Goal: Information Seeking & Learning: Learn about a topic

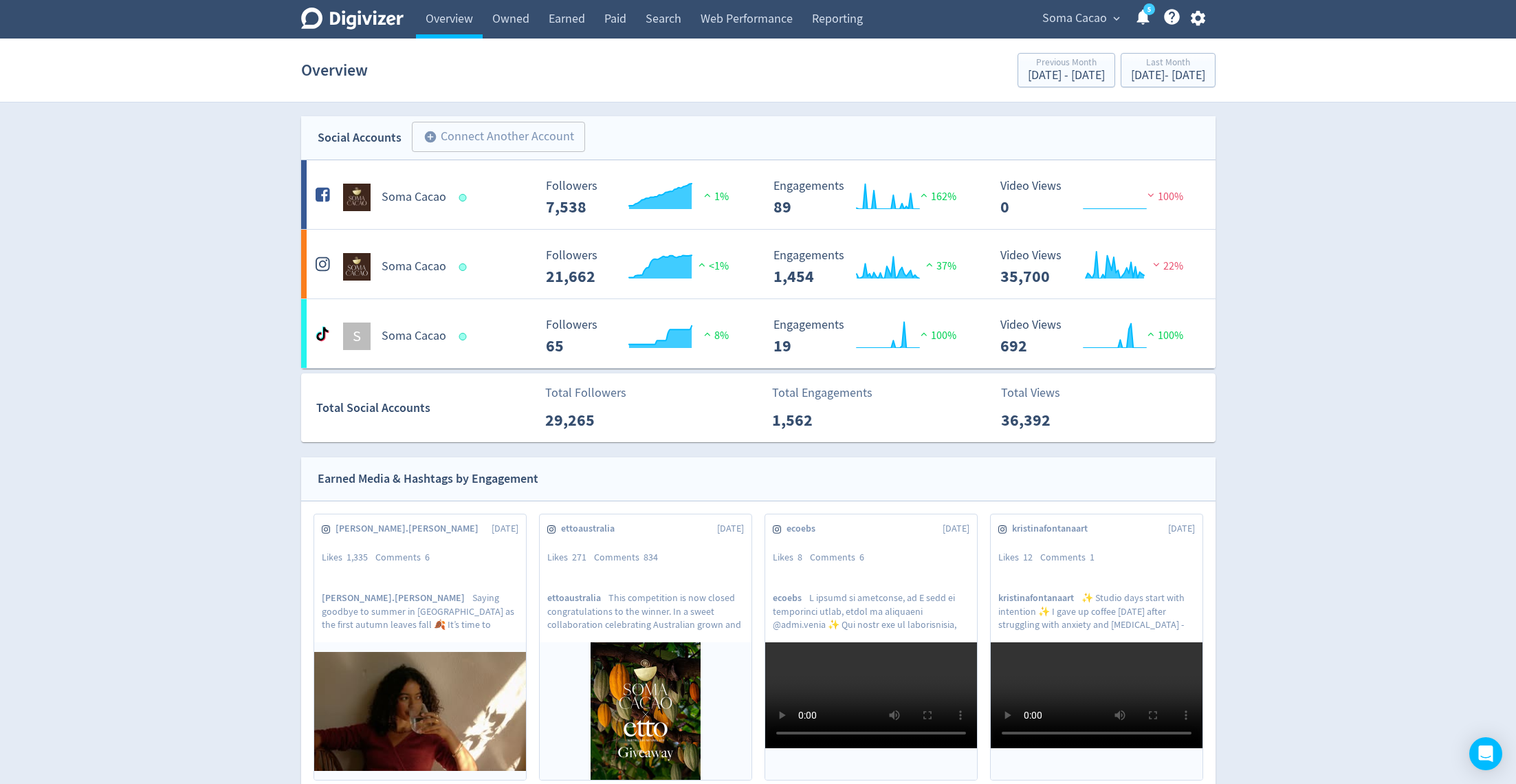
click at [1083, 23] on span "Soma Cacao" at bounding box center [1075, 18] width 65 height 22
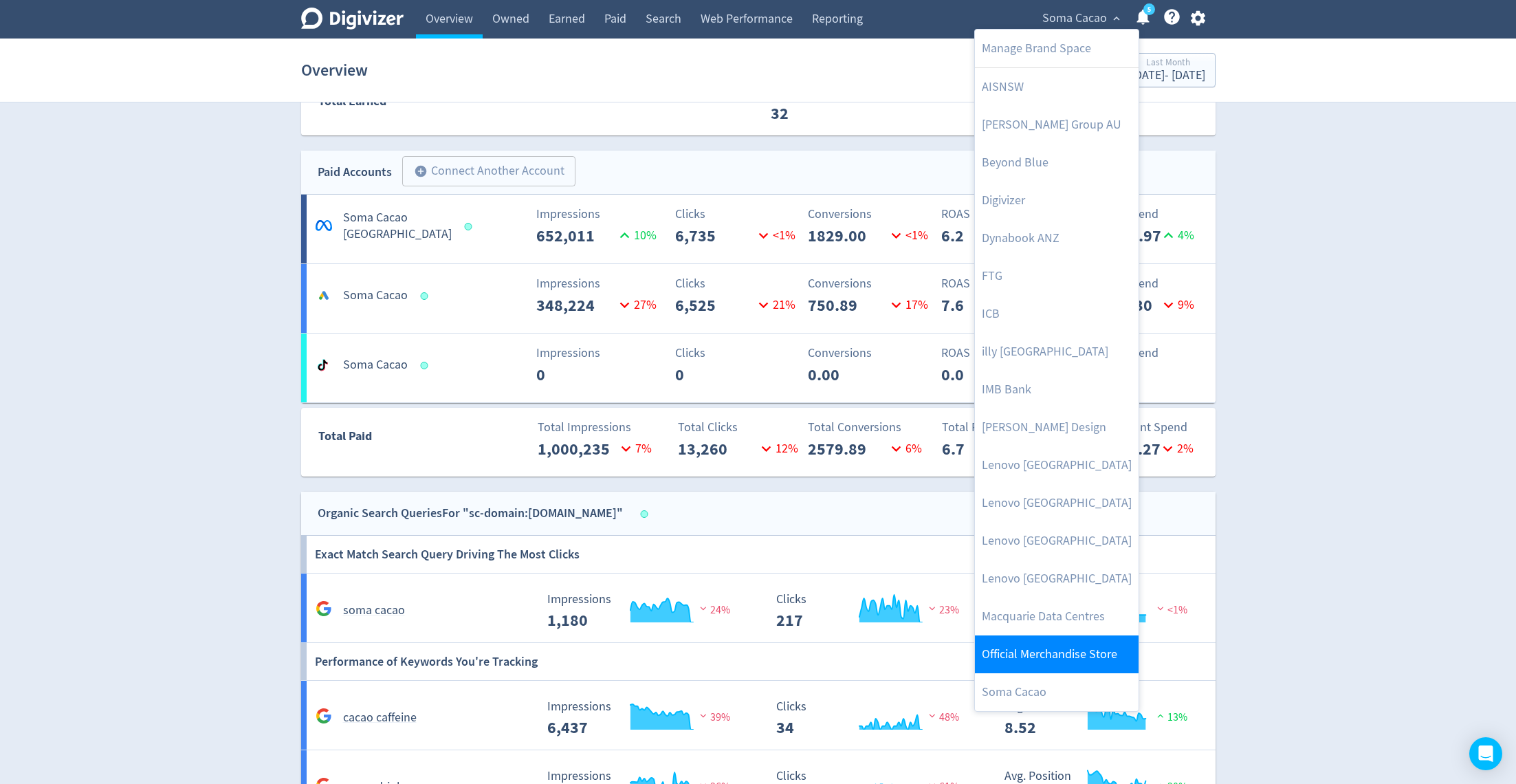
click at [1027, 655] on link "Official Merchandise Store" at bounding box center [1056, 654] width 163 height 38
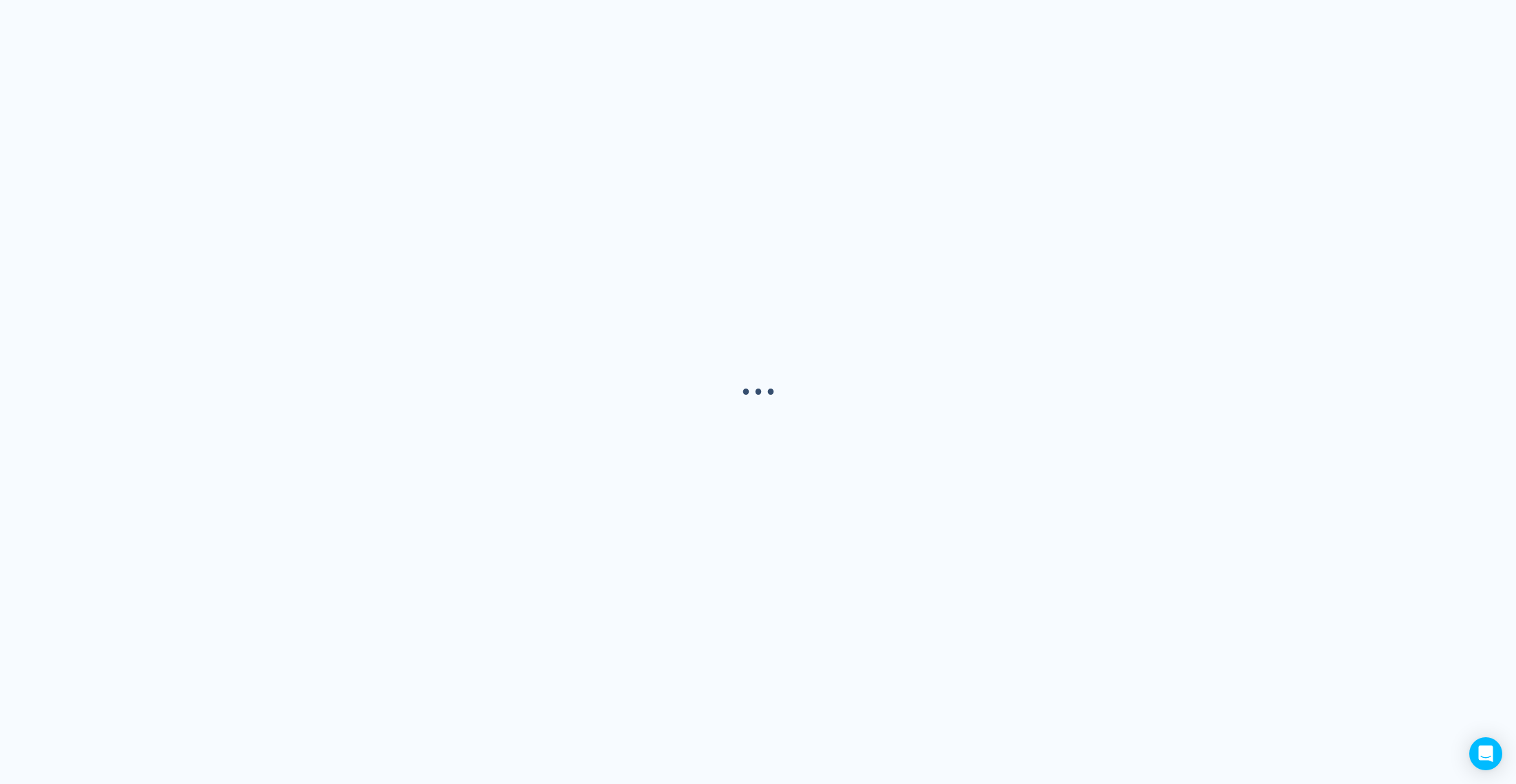
scroll to position [0, 0]
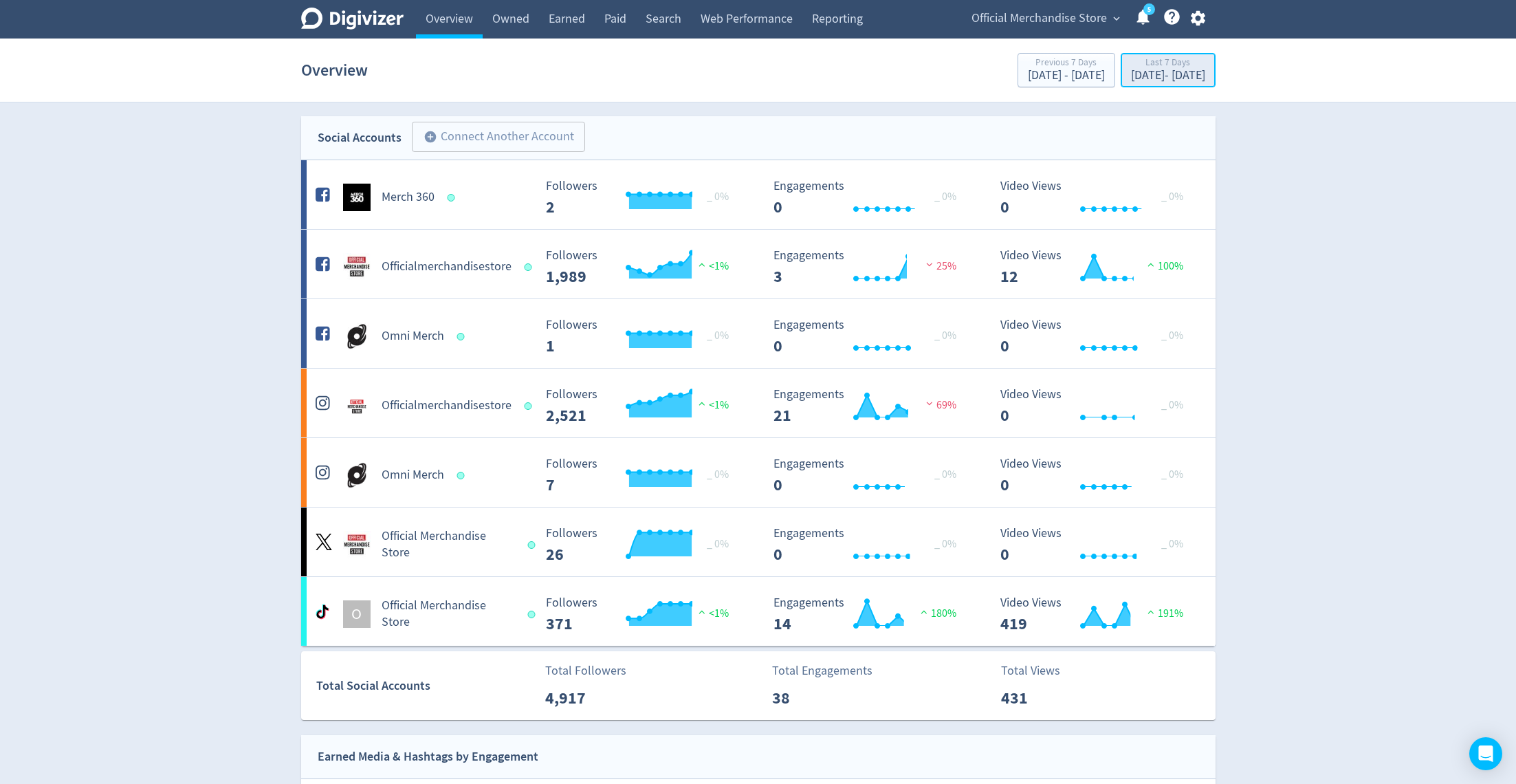
click at [1177, 73] on div "[DATE] - [DATE]" at bounding box center [1168, 75] width 74 height 13
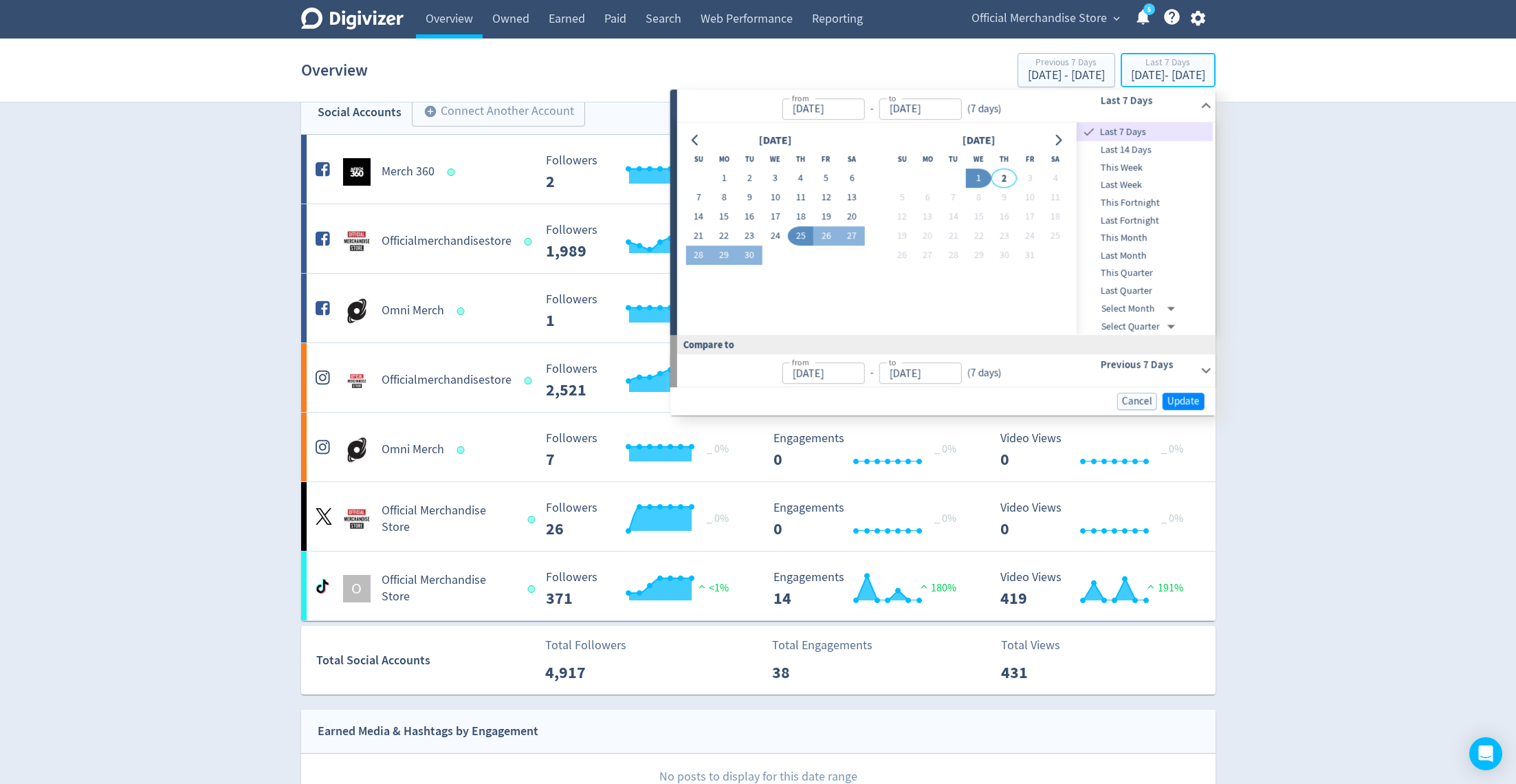
scroll to position [29, 0]
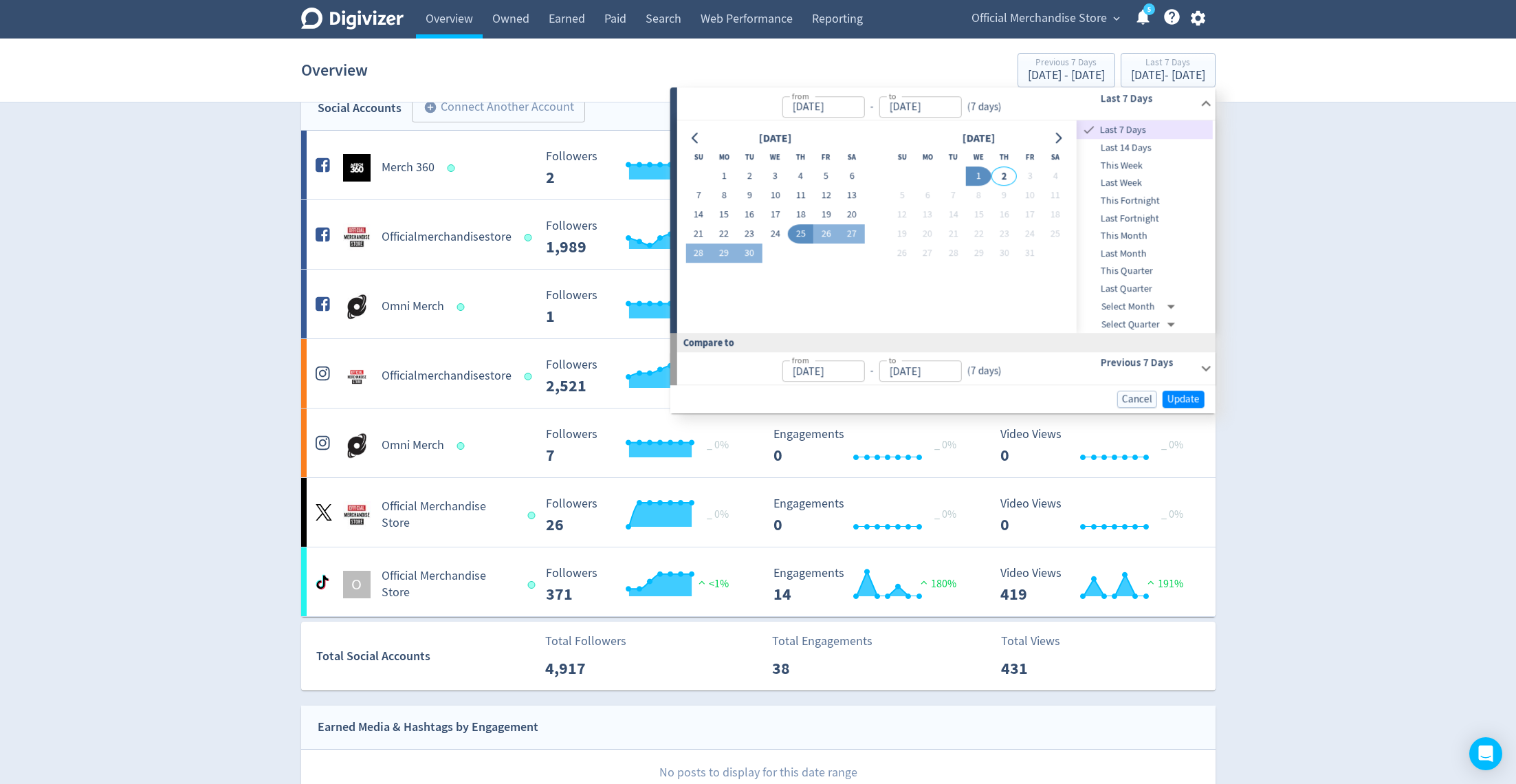
click at [1138, 256] on span "Last Month" at bounding box center [1145, 254] width 136 height 16
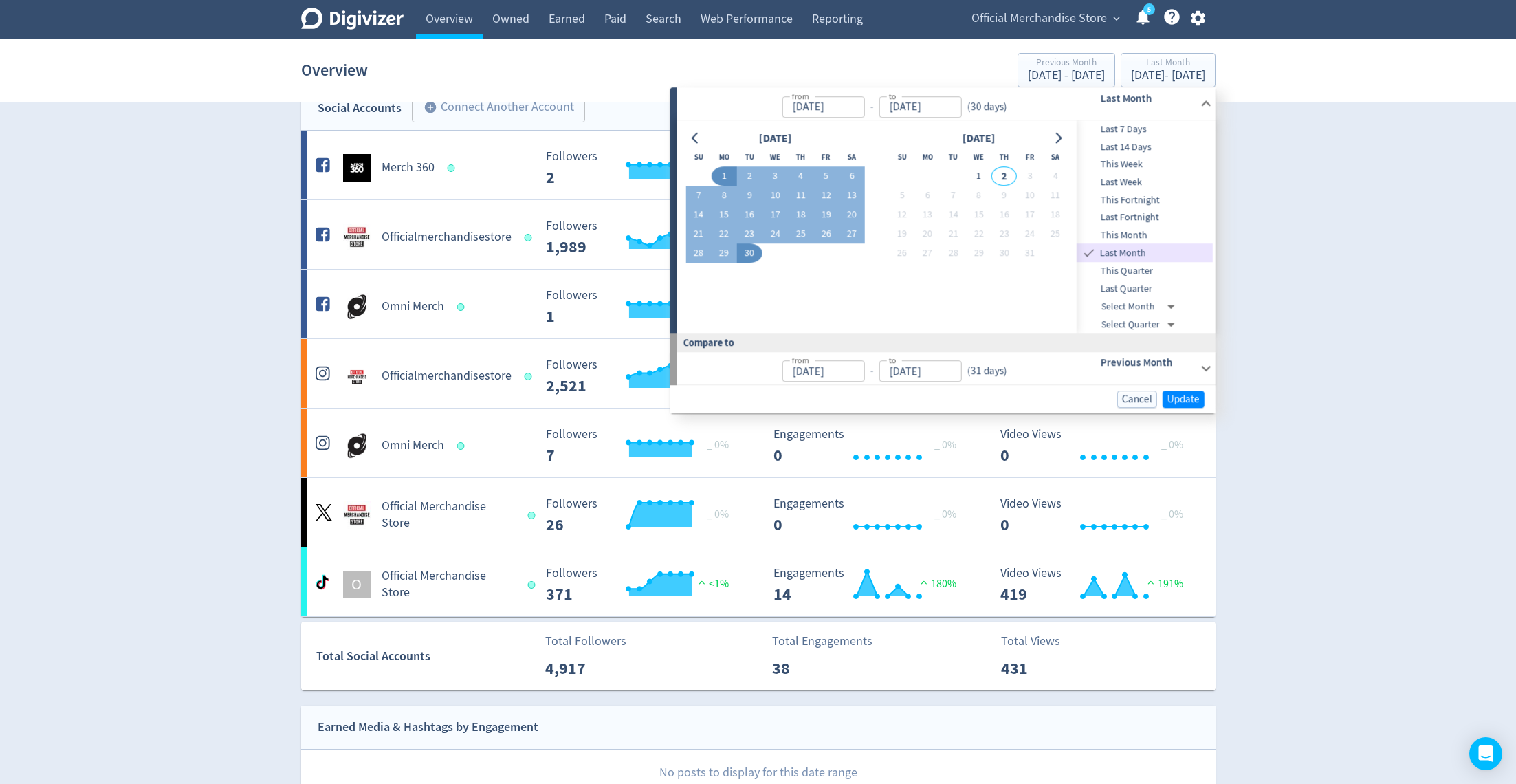
type input "[DATE]"
click at [1173, 393] on span "Update" at bounding box center [1184, 398] width 32 height 11
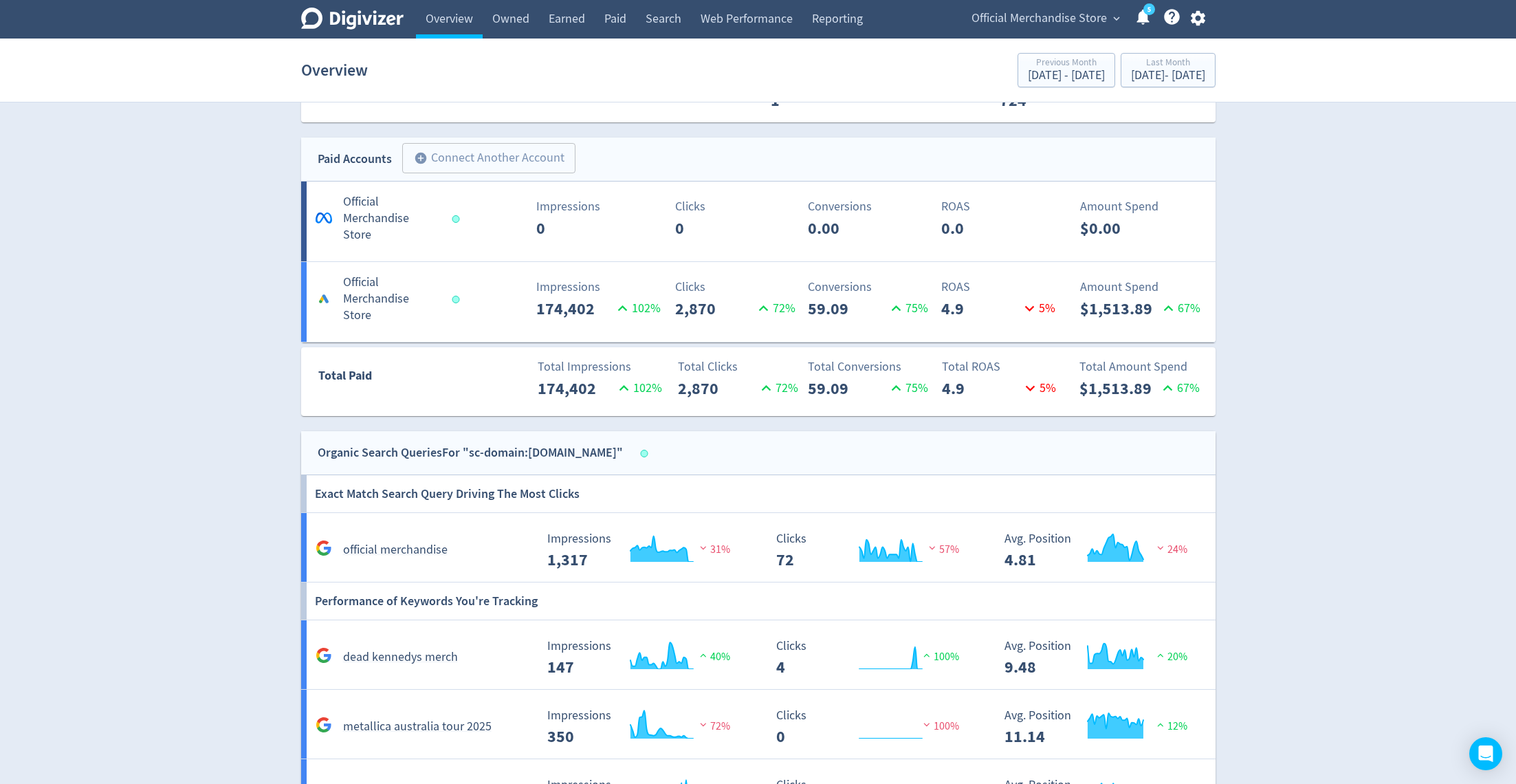
scroll to position [1014, 0]
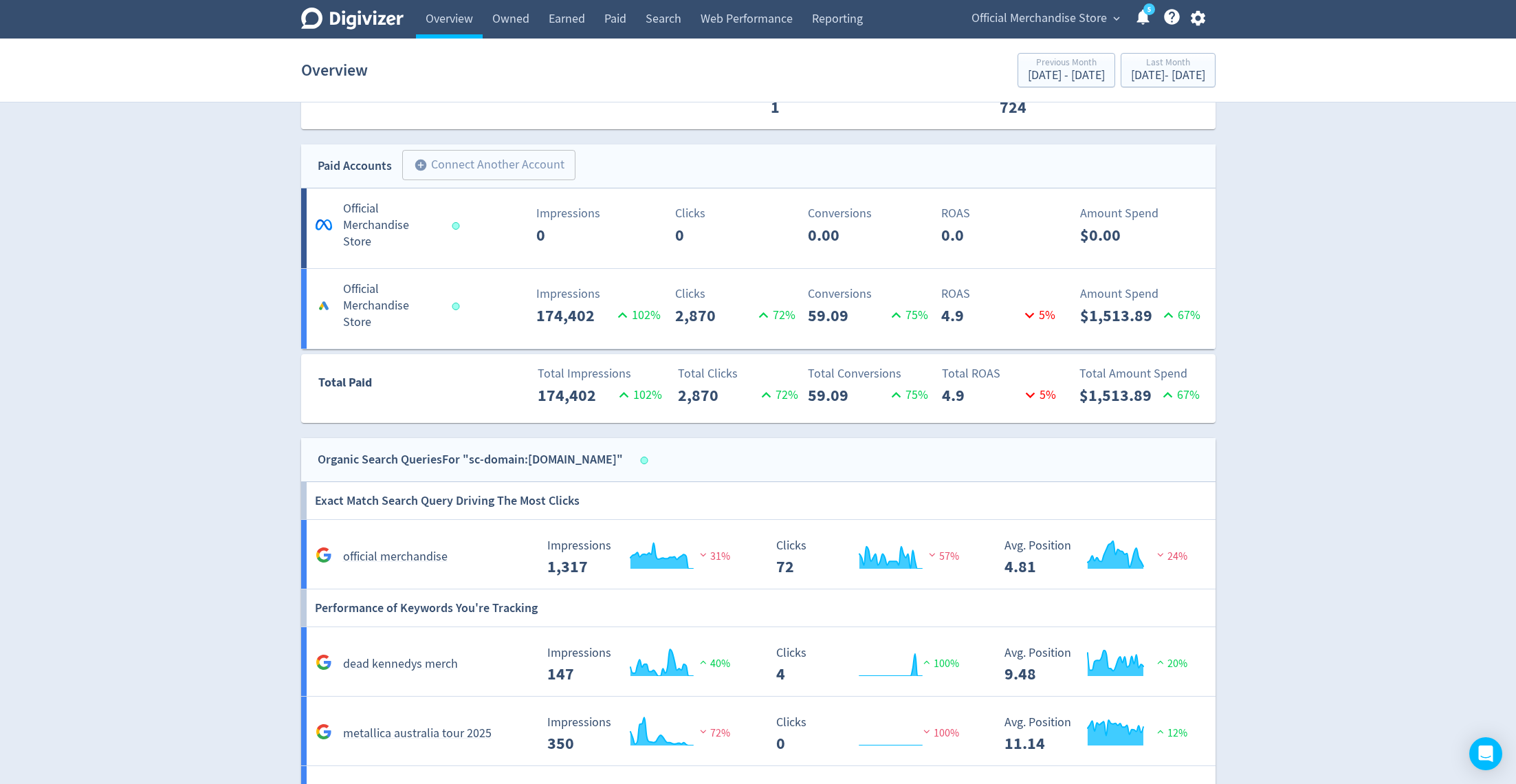
click at [388, 211] on h5 "Official Merchandise Store" at bounding box center [391, 225] width 96 height 50
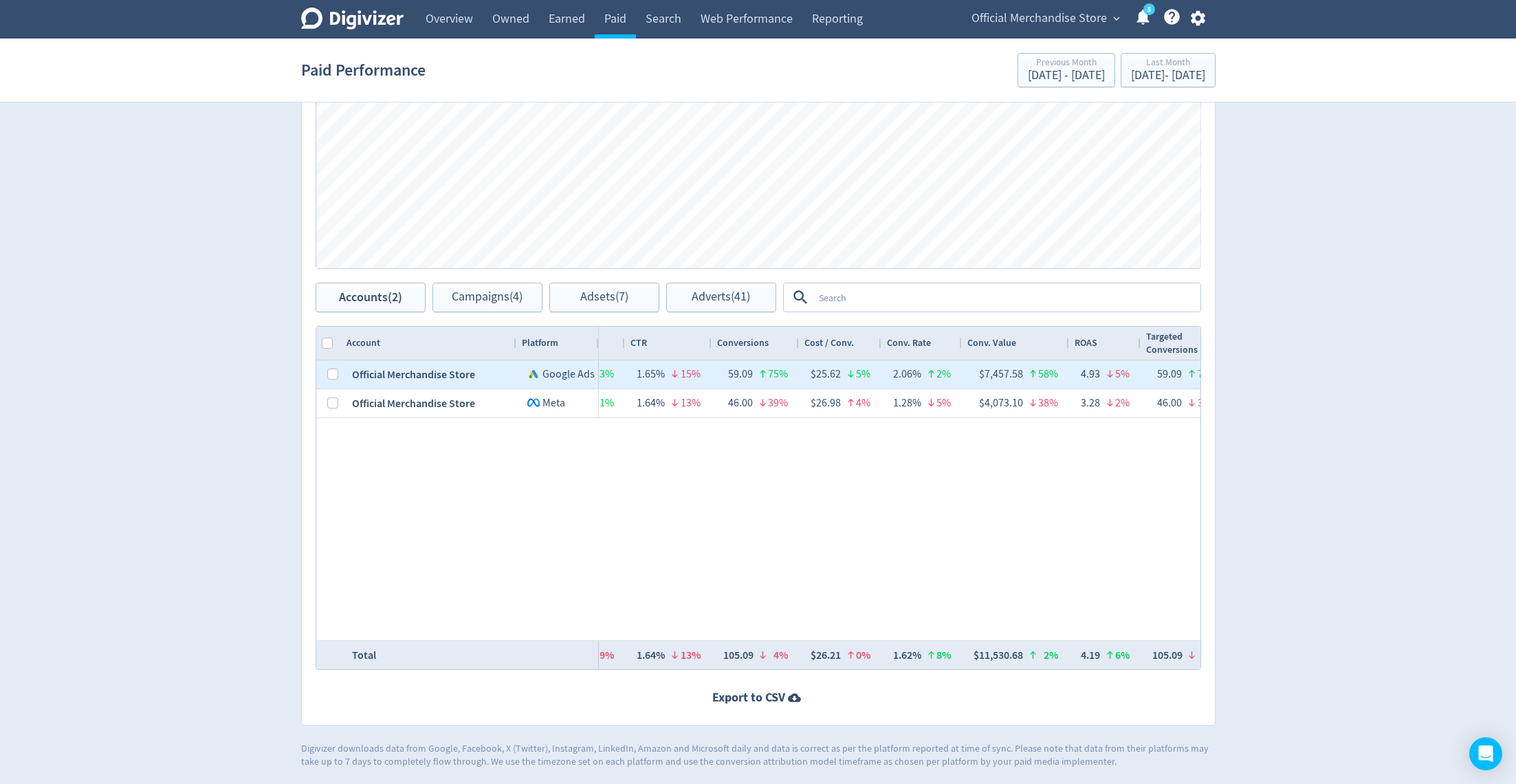
click at [330, 365] on div at bounding box center [332, 375] width 11 height 27
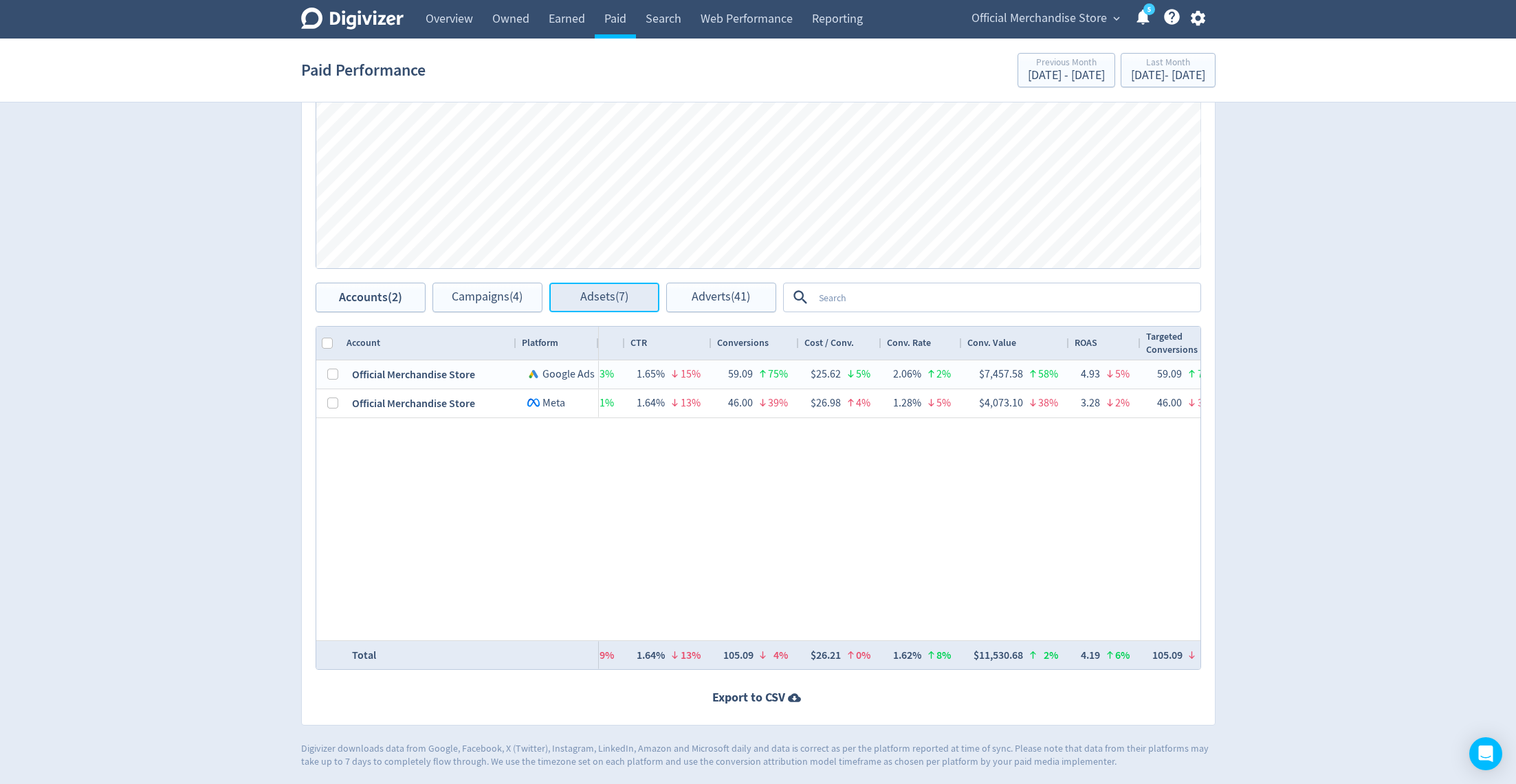
click at [597, 307] on button "Adsets (7)" at bounding box center [603, 297] width 110 height 29
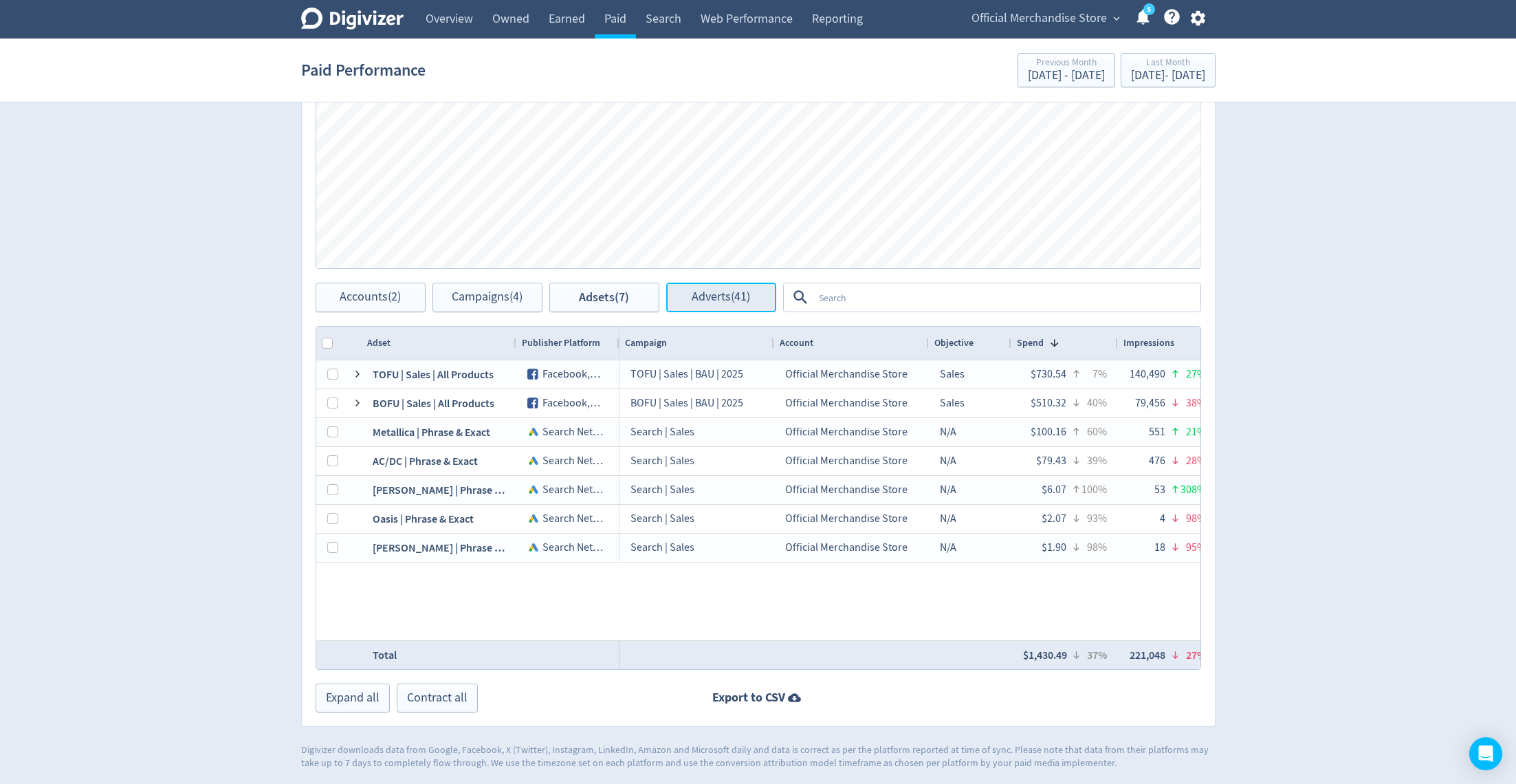
click at [705, 290] on span "Adverts (41)" at bounding box center [721, 296] width 58 height 13
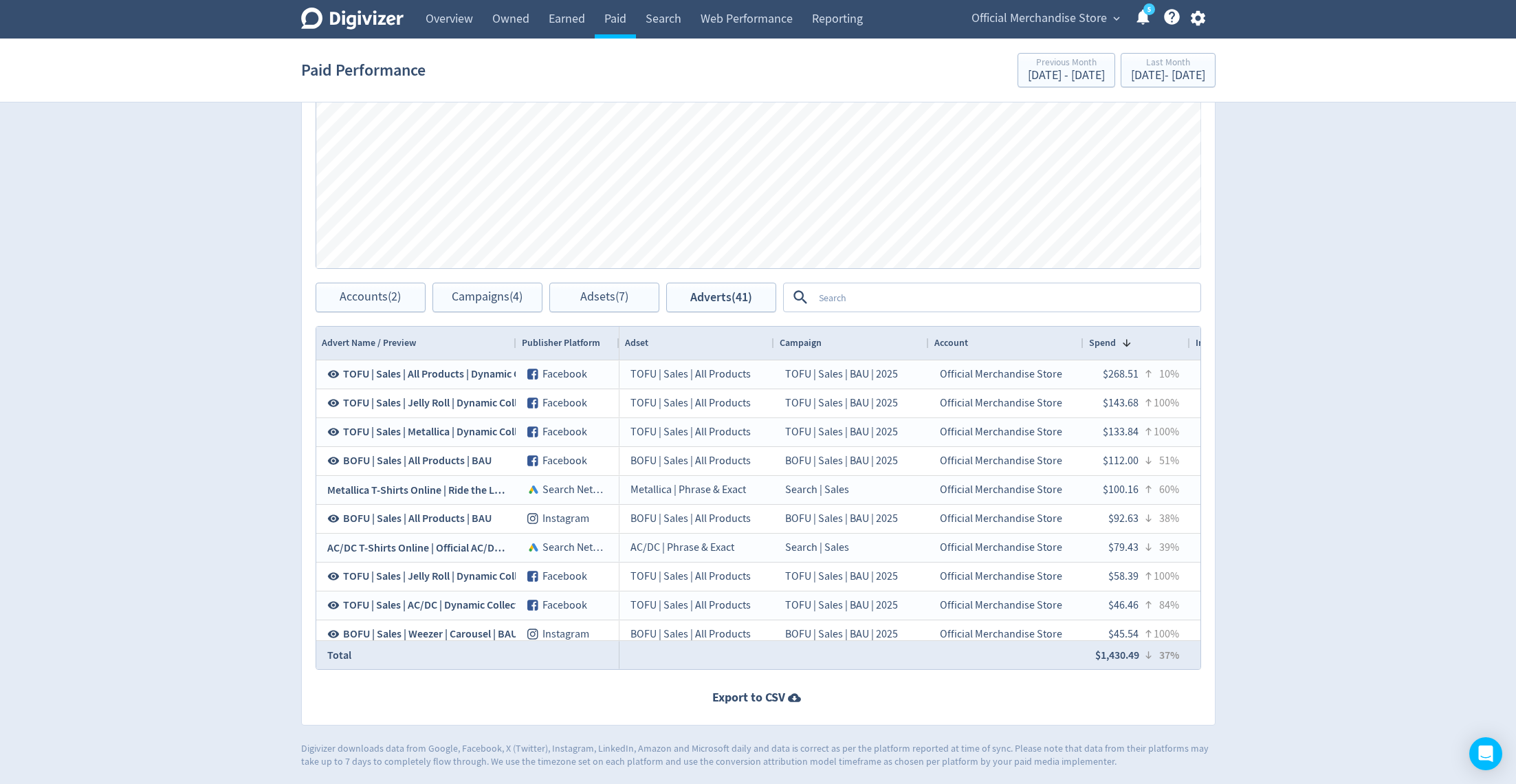
click at [840, 300] on textarea at bounding box center [1006, 297] width 386 height 25
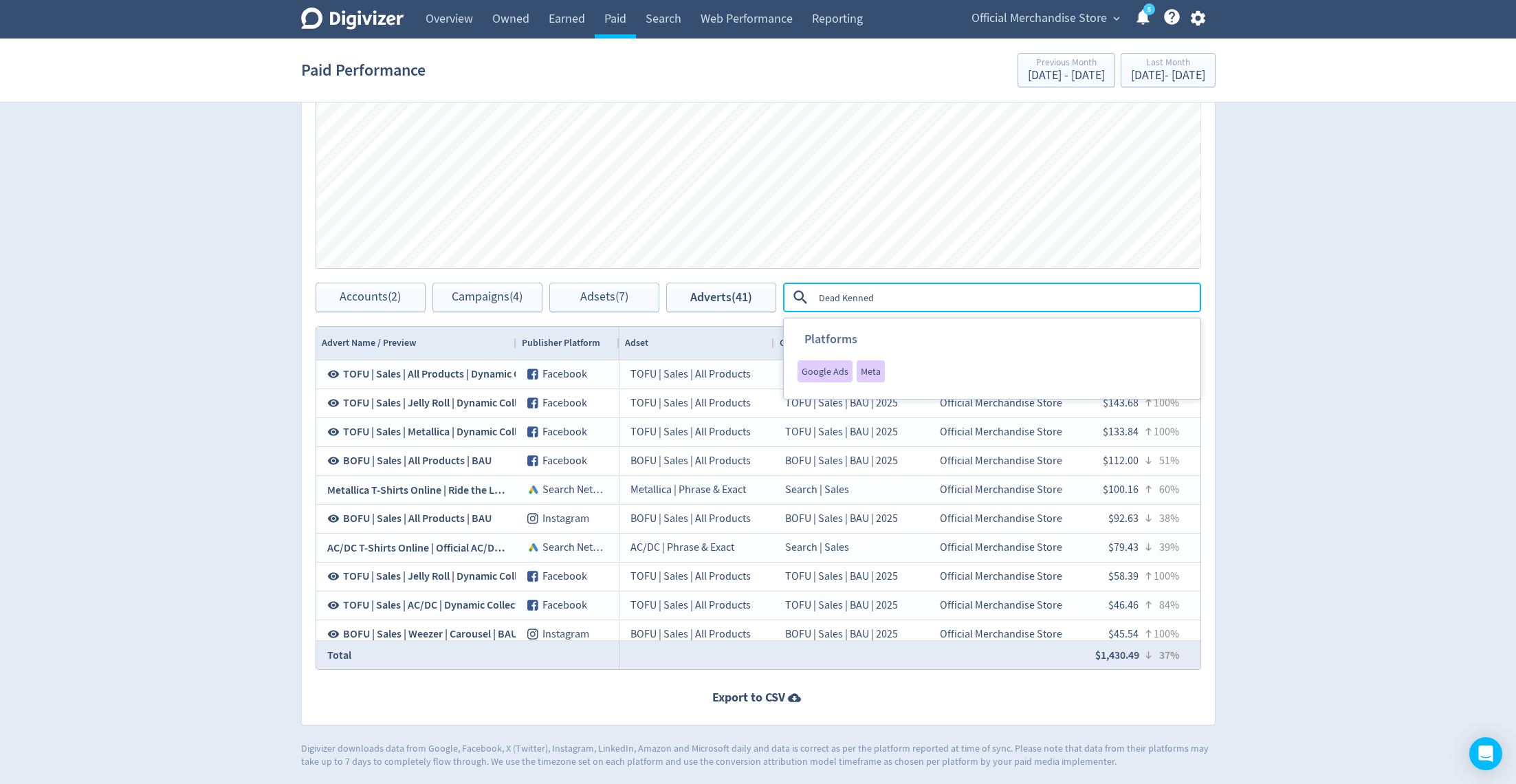
type textarea "Dead [PERSON_NAME]"
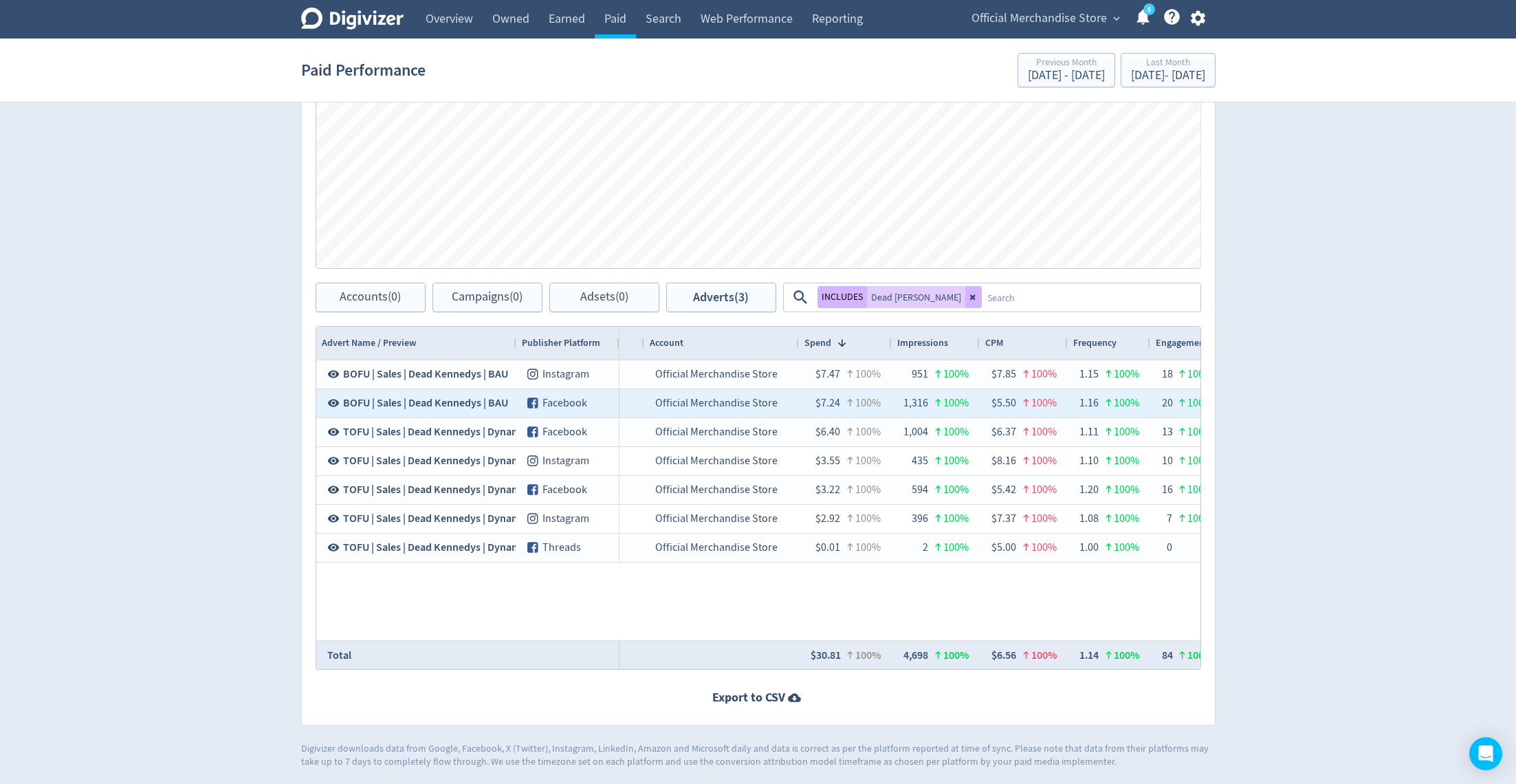
scroll to position [0, 310]
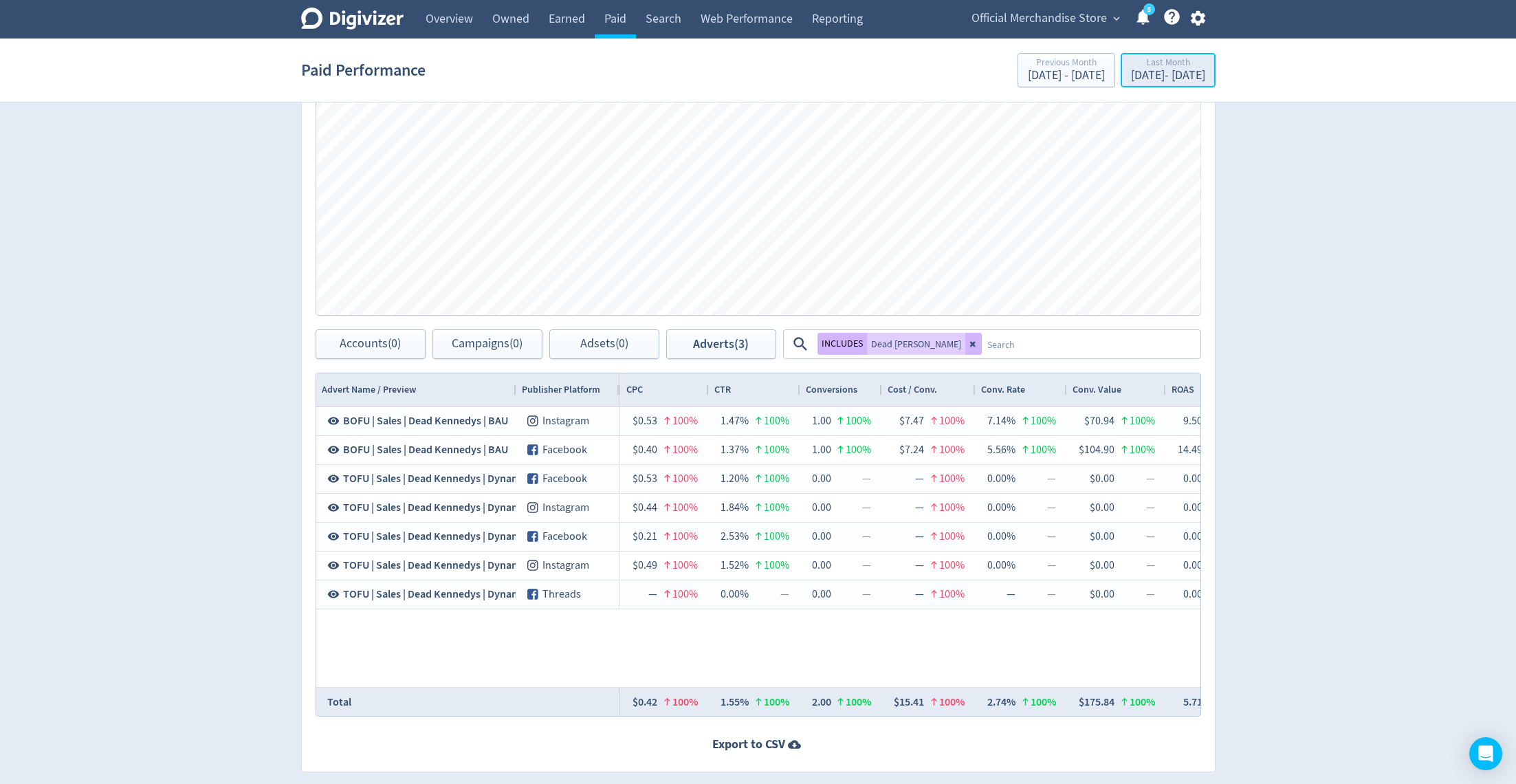
click at [1131, 69] on div "Last Month" at bounding box center [1168, 63] width 74 height 12
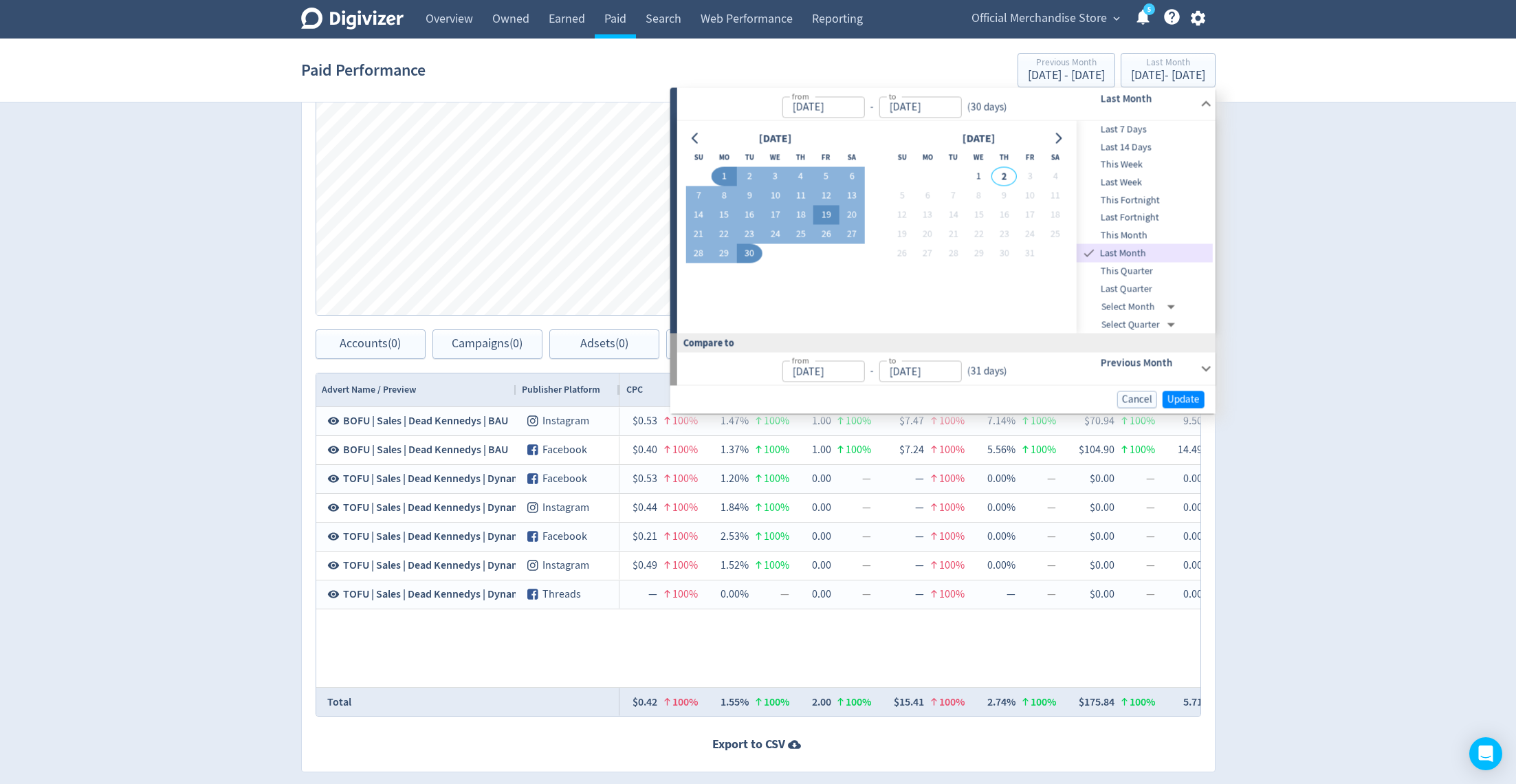
click at [818, 212] on button "19" at bounding box center [826, 216] width 25 height 19
type input "[DATE]"
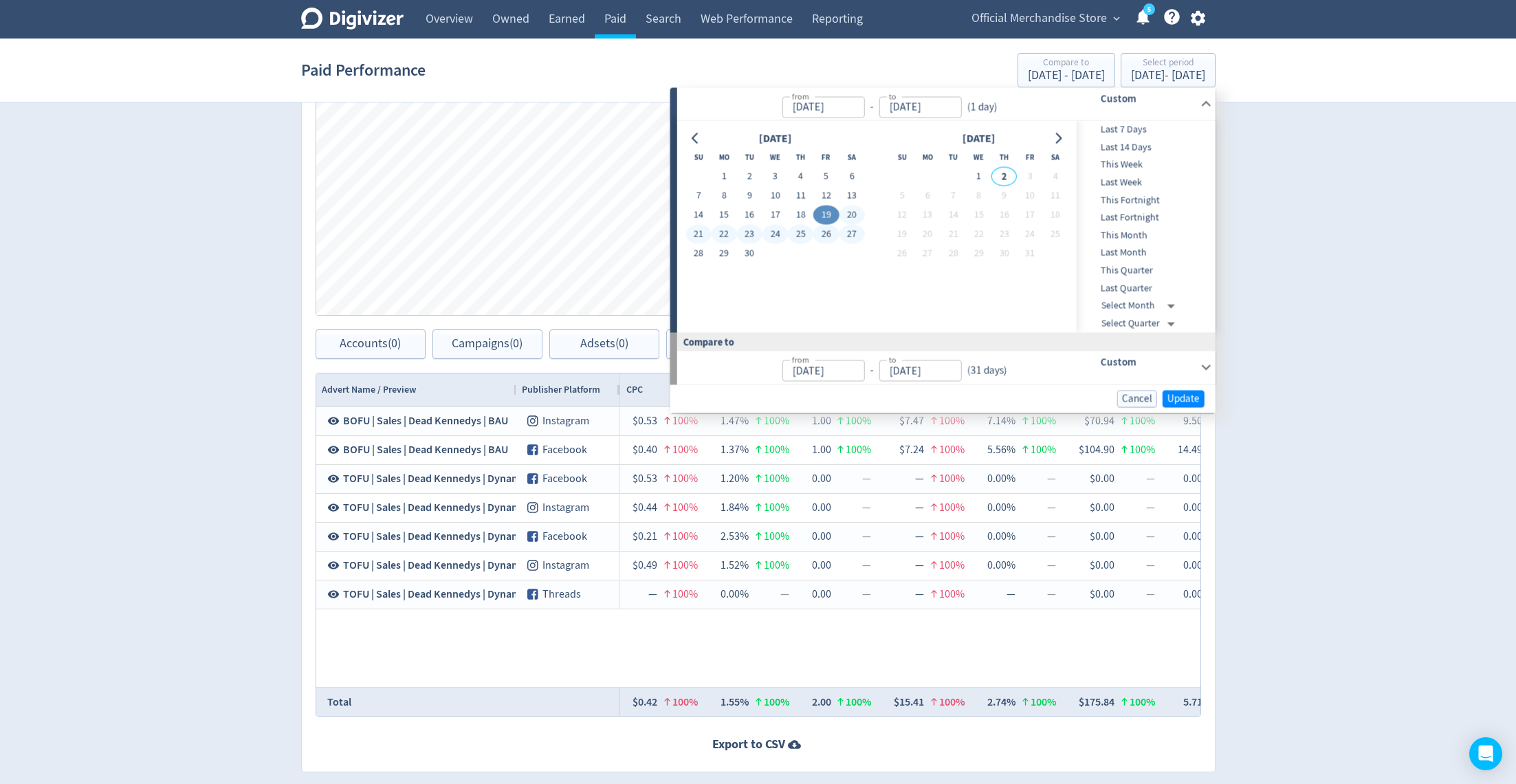
click at [854, 239] on button "27" at bounding box center [851, 234] width 25 height 19
type input "[DATE]"
click at [1171, 397] on span "Update" at bounding box center [1184, 398] width 32 height 11
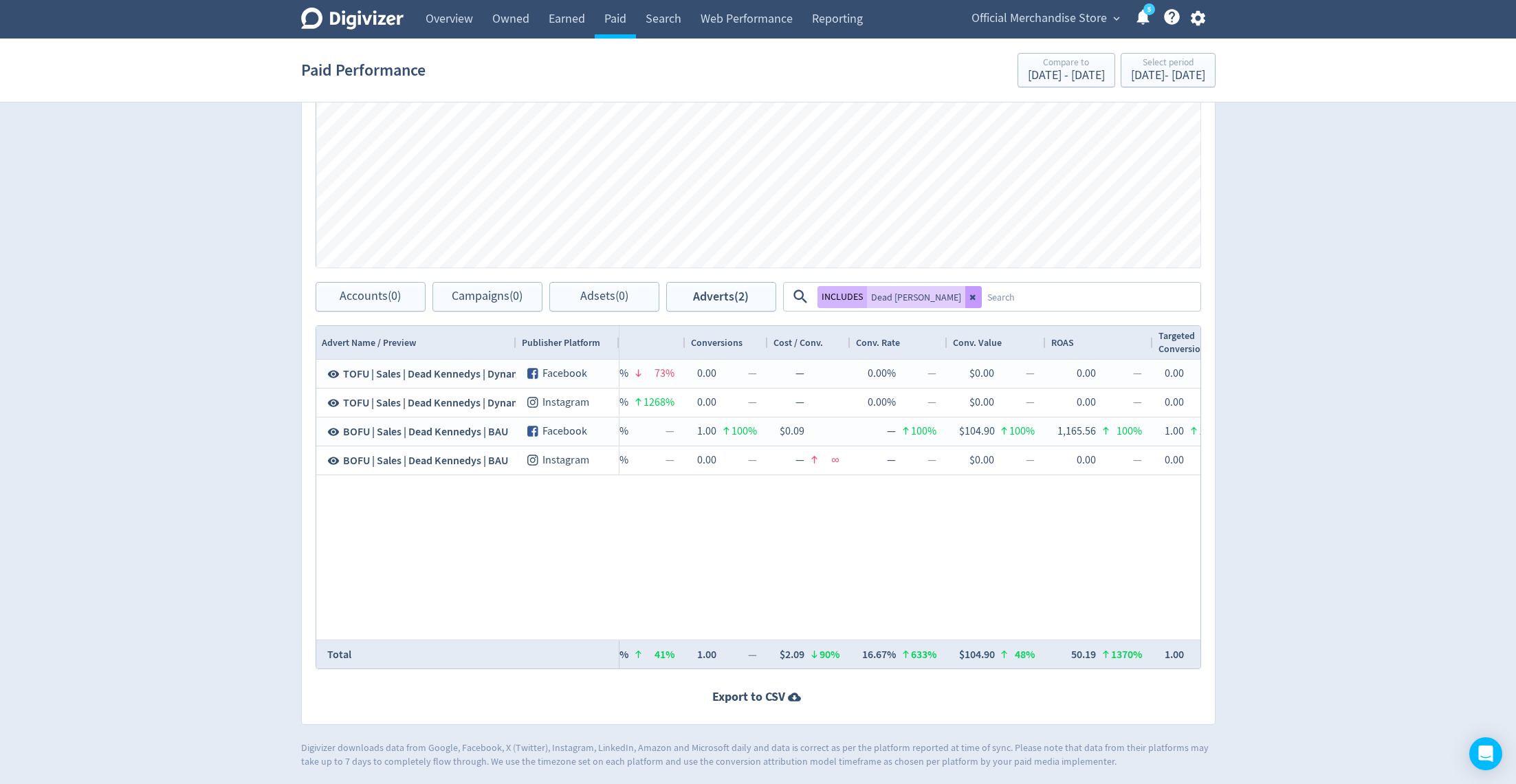
click at [970, 292] on icon at bounding box center [974, 296] width 8 height 8
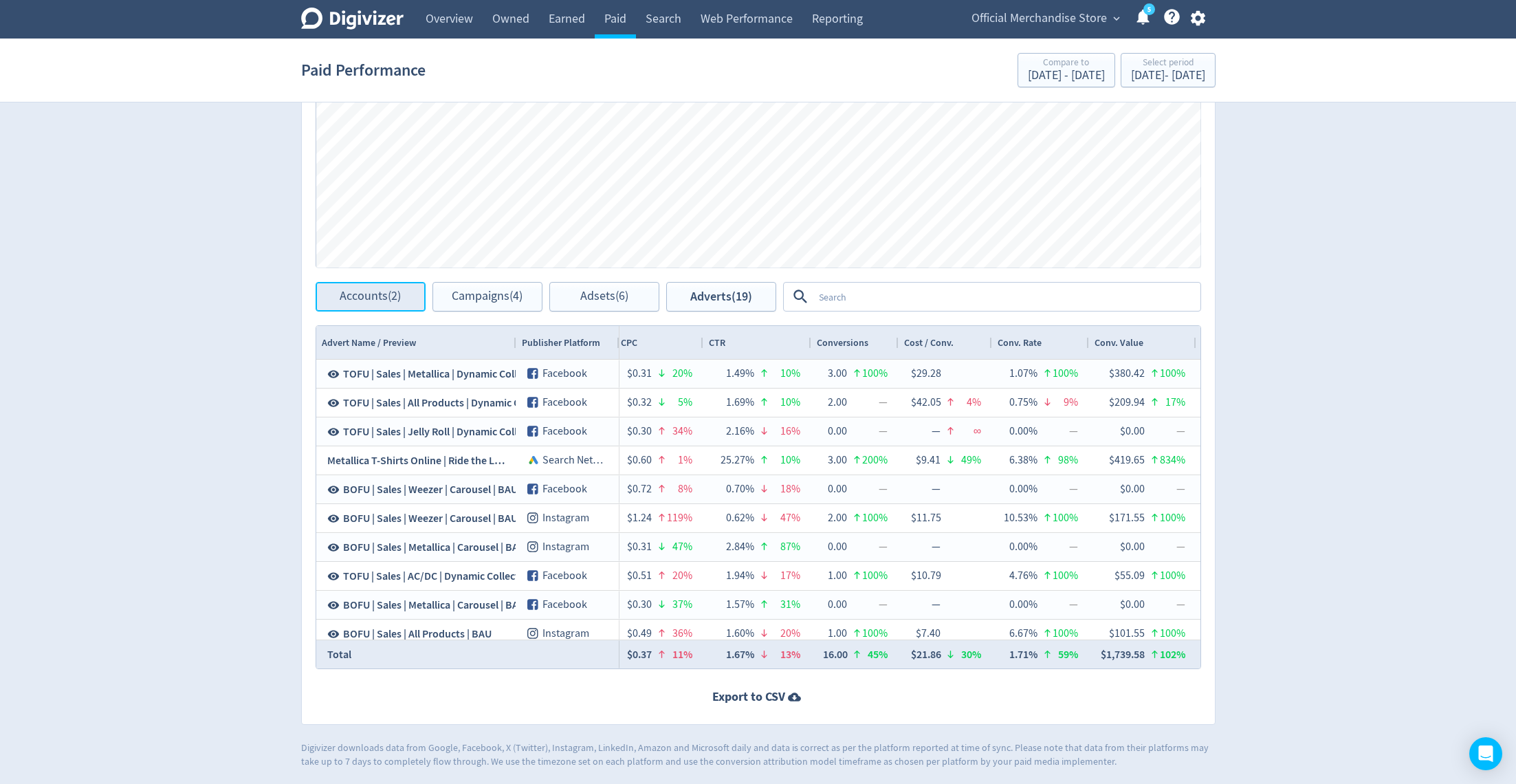
click at [390, 297] on span "Accounts (2)" at bounding box center [370, 296] width 61 height 13
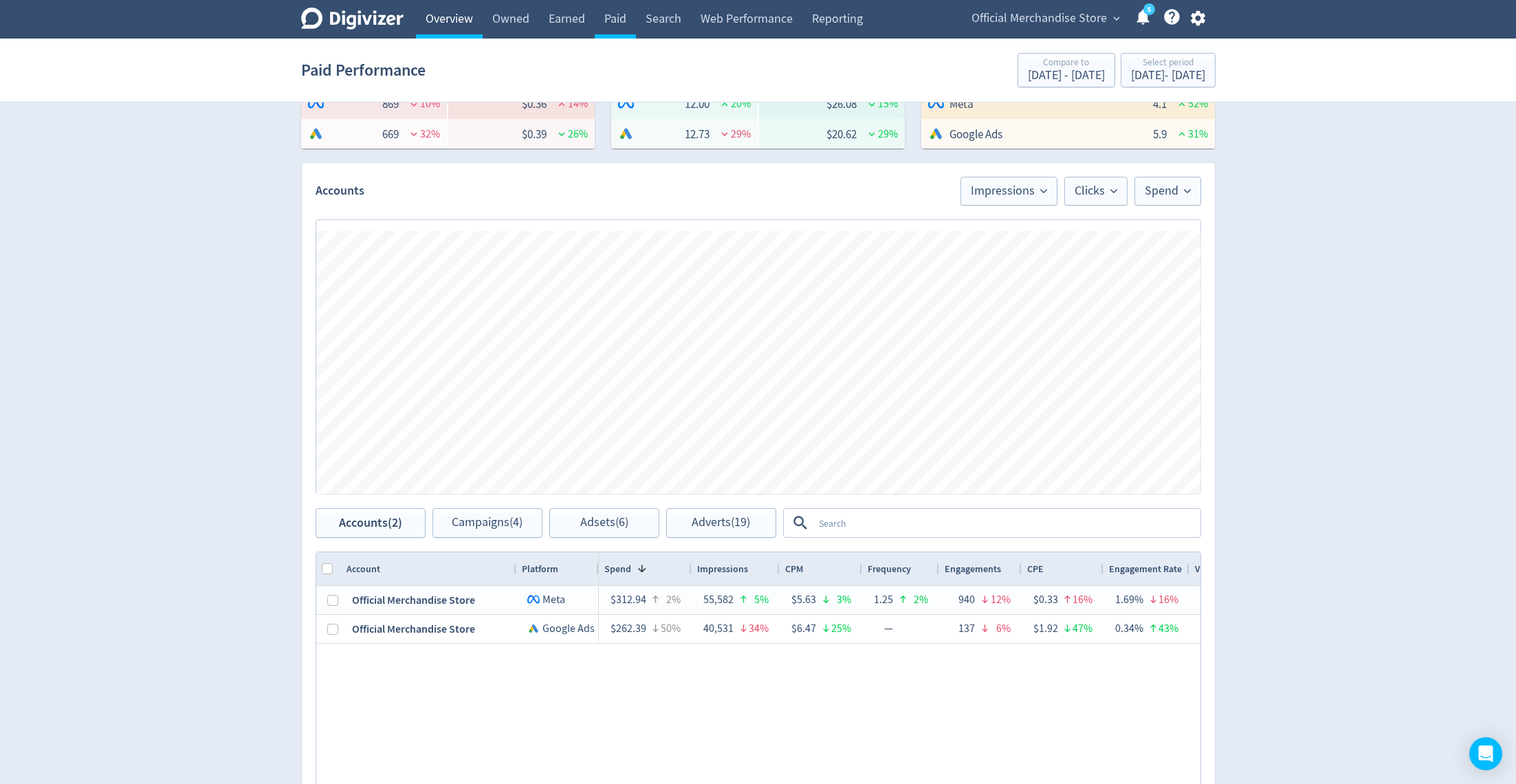
click at [434, 27] on link "Overview" at bounding box center [449, 19] width 67 height 39
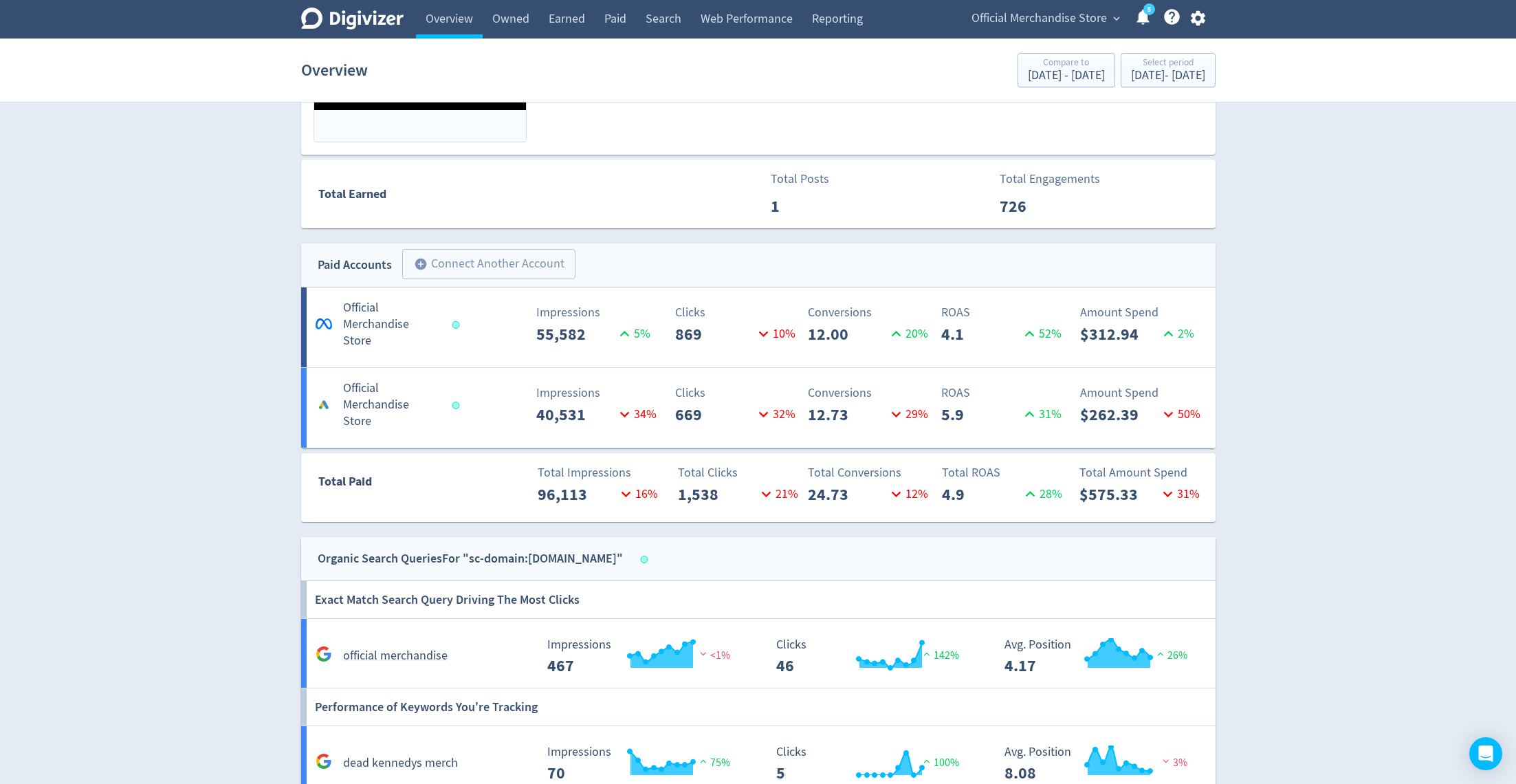
click at [415, 321] on h5 "Official Merchandise Store" at bounding box center [391, 324] width 96 height 50
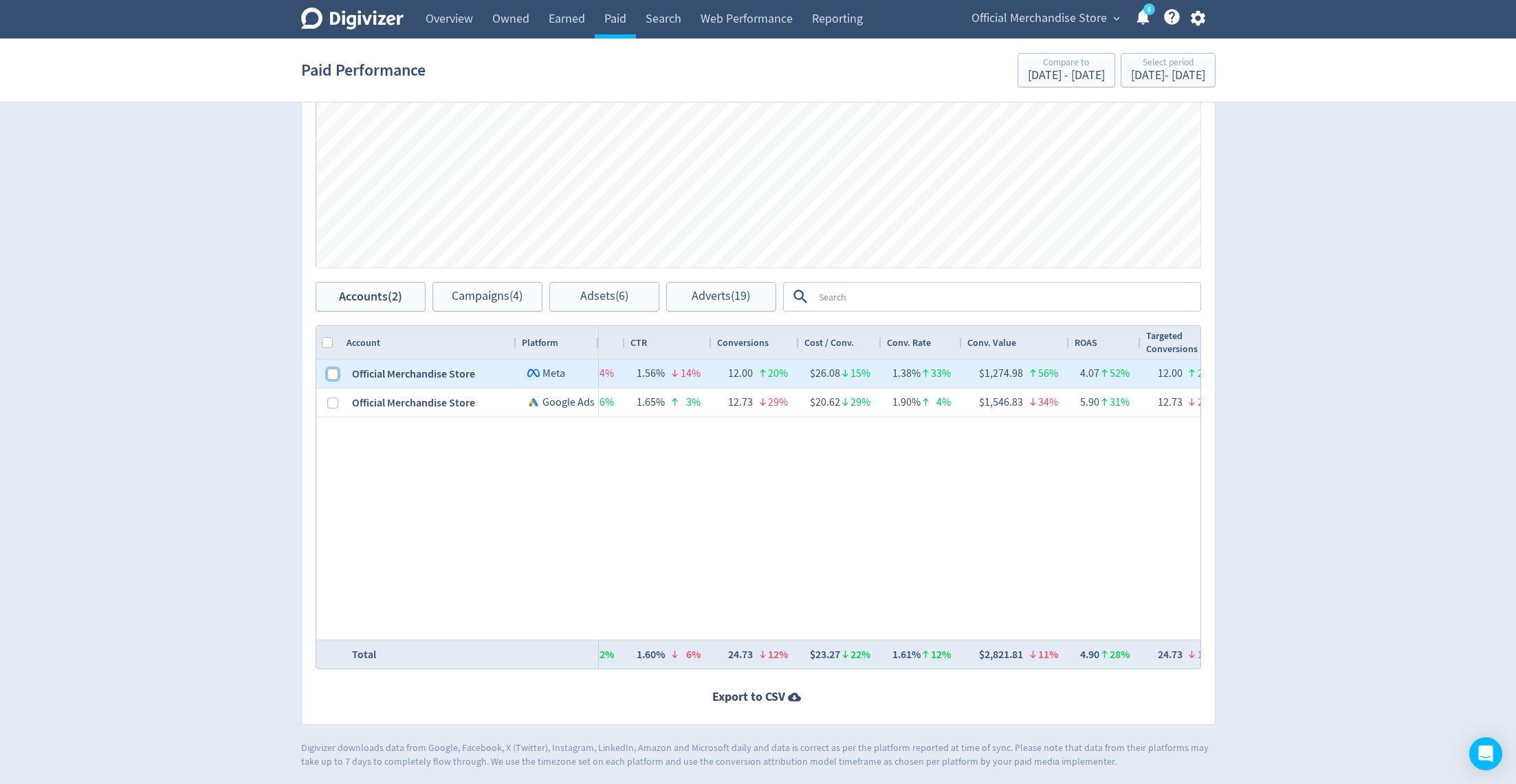
click at [334, 370] on input "Press Space to toggle row selection (unchecked)" at bounding box center [332, 373] width 11 height 11
checkbox input "true"
checkbox input "false"
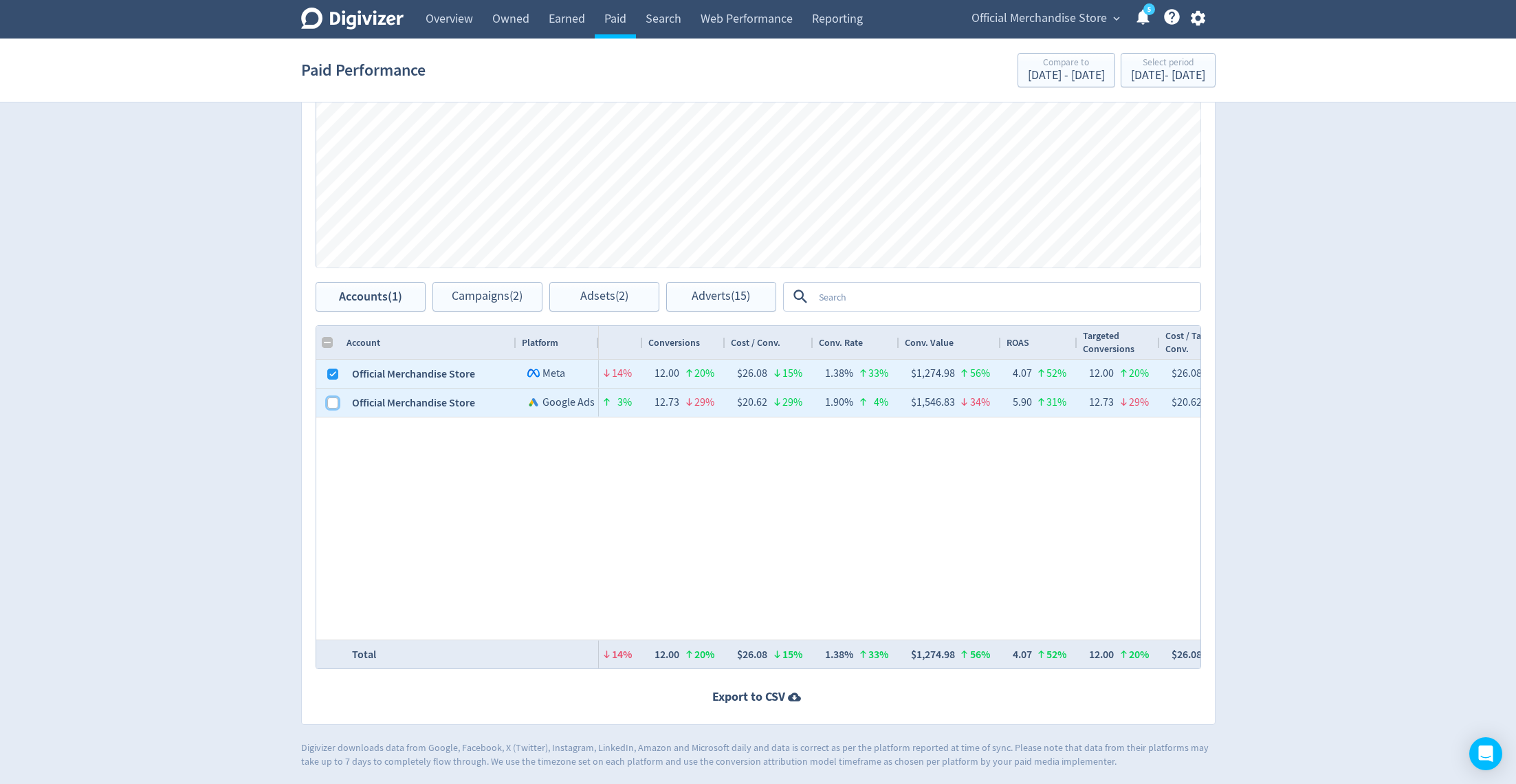
click at [331, 397] on input "Press Space to toggle row selection (unchecked)" at bounding box center [332, 402] width 11 height 11
checkbox input "true"
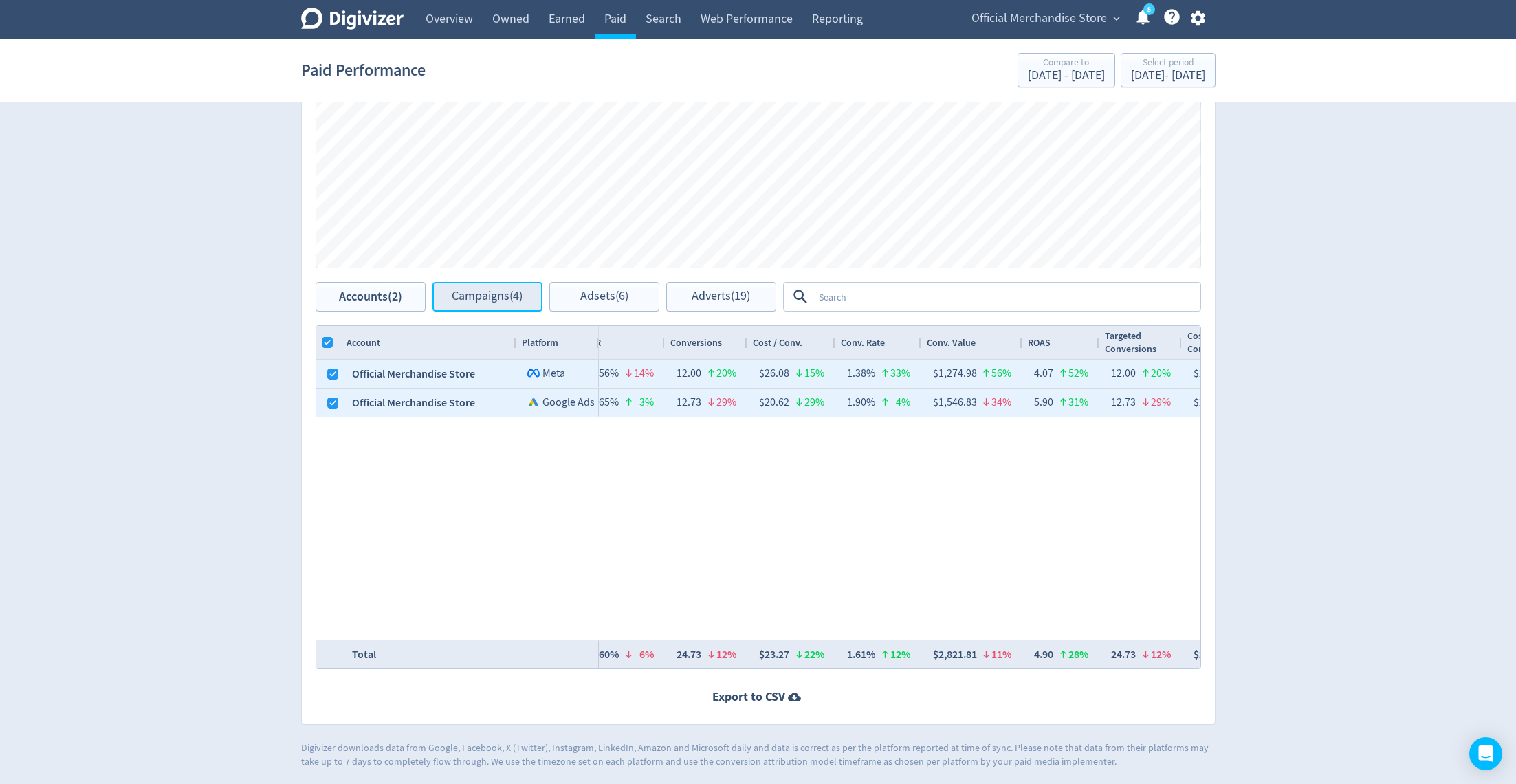
click at [469, 299] on span "Campaigns (4)" at bounding box center [487, 296] width 71 height 13
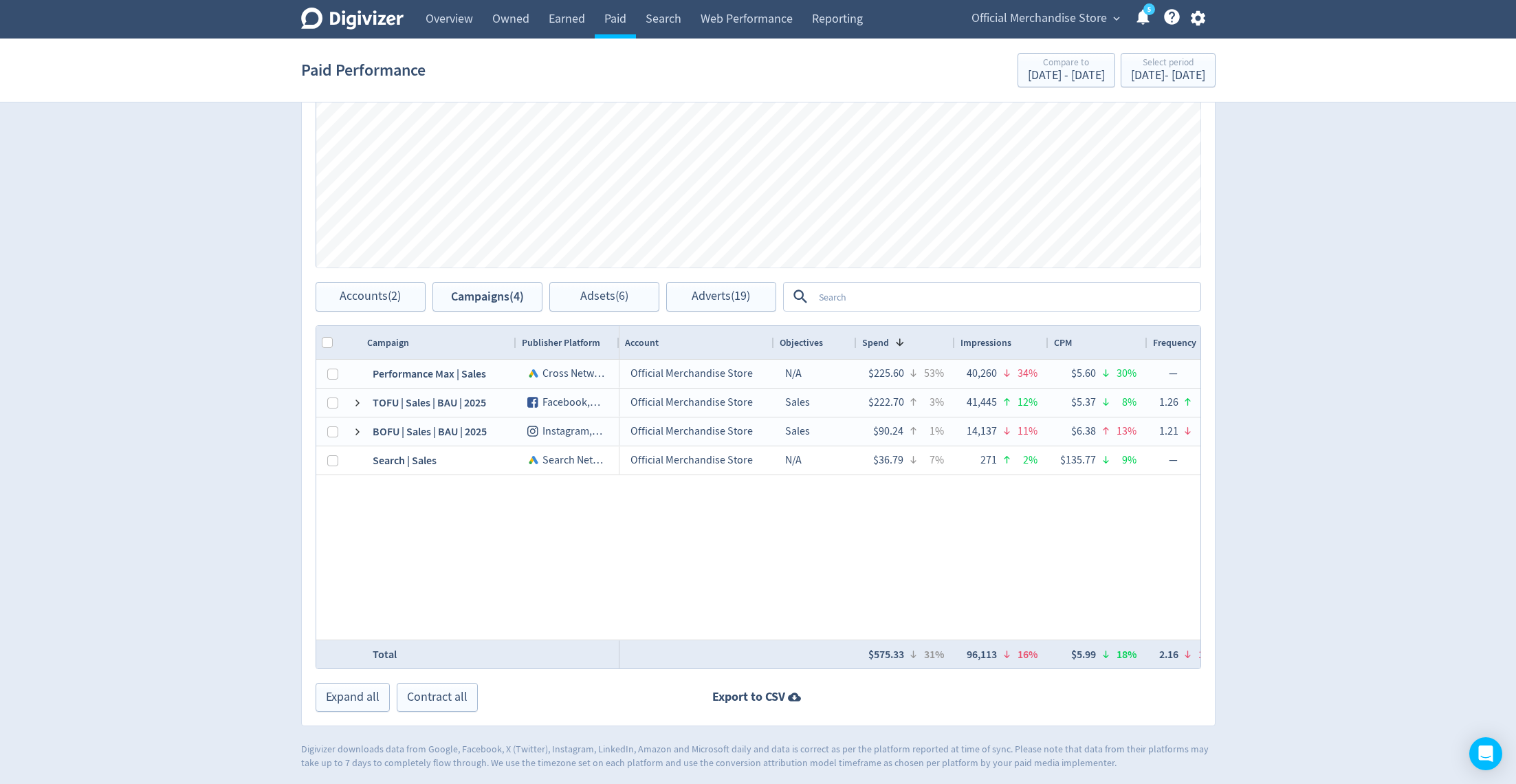
click at [329, 330] on div at bounding box center [328, 342] width 24 height 33
click at [329, 338] on input "Column with Header Selection" at bounding box center [327, 342] width 11 height 11
checkbox input "true"
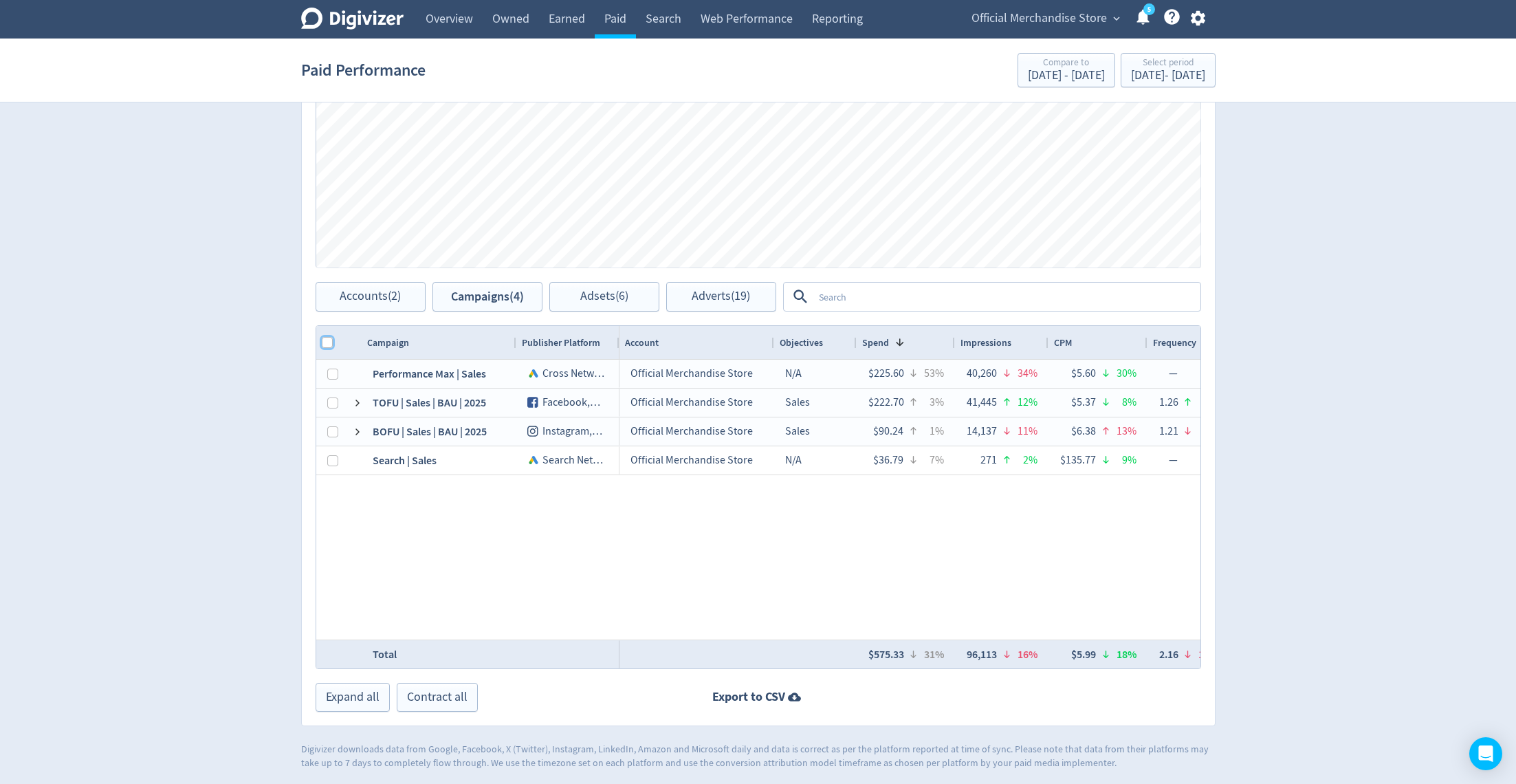
checkbox input "true"
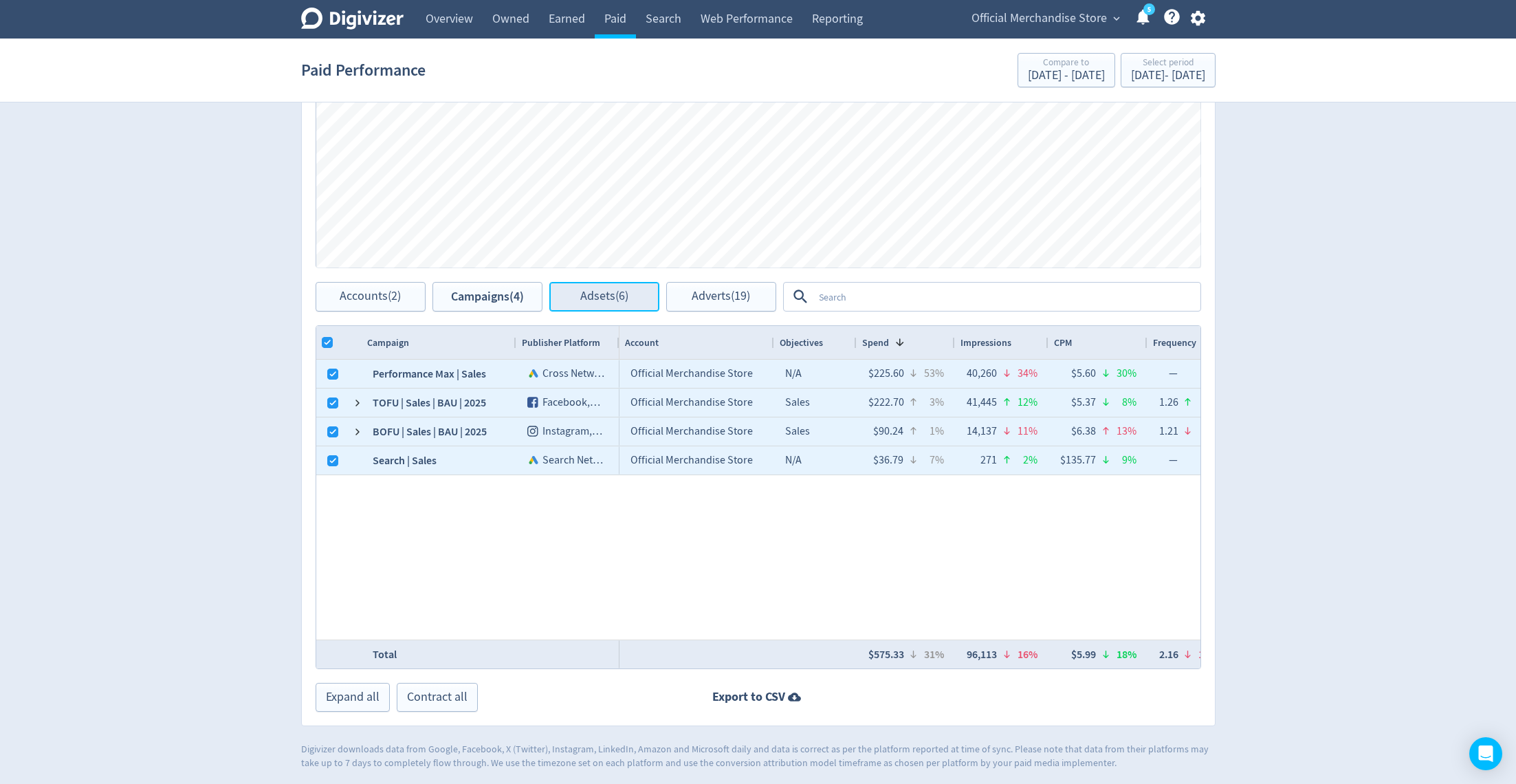
click at [601, 306] on button "Adsets (6)" at bounding box center [603, 296] width 110 height 29
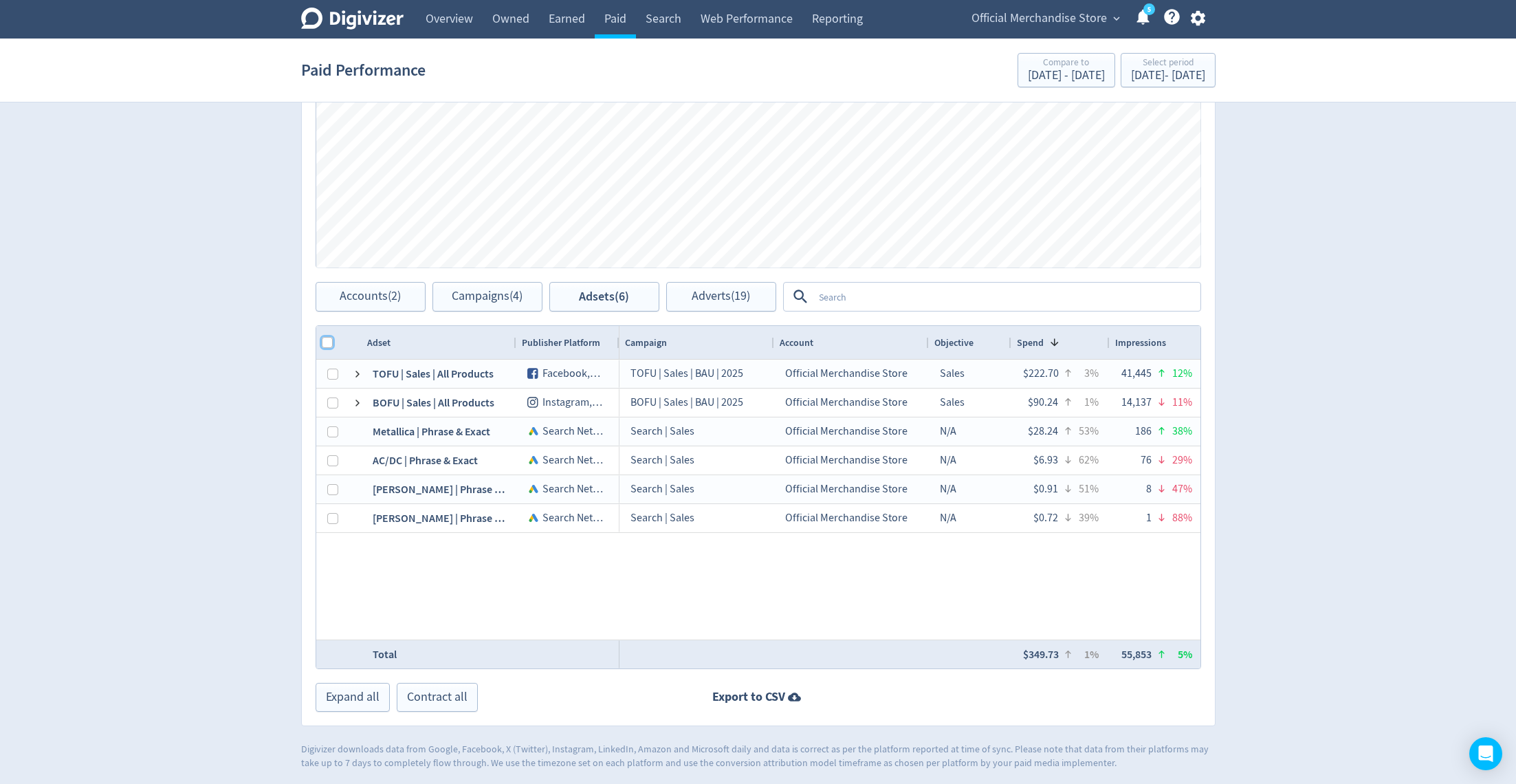
click at [326, 344] on input "Column with Header Selection" at bounding box center [327, 342] width 11 height 11
checkbox input "true"
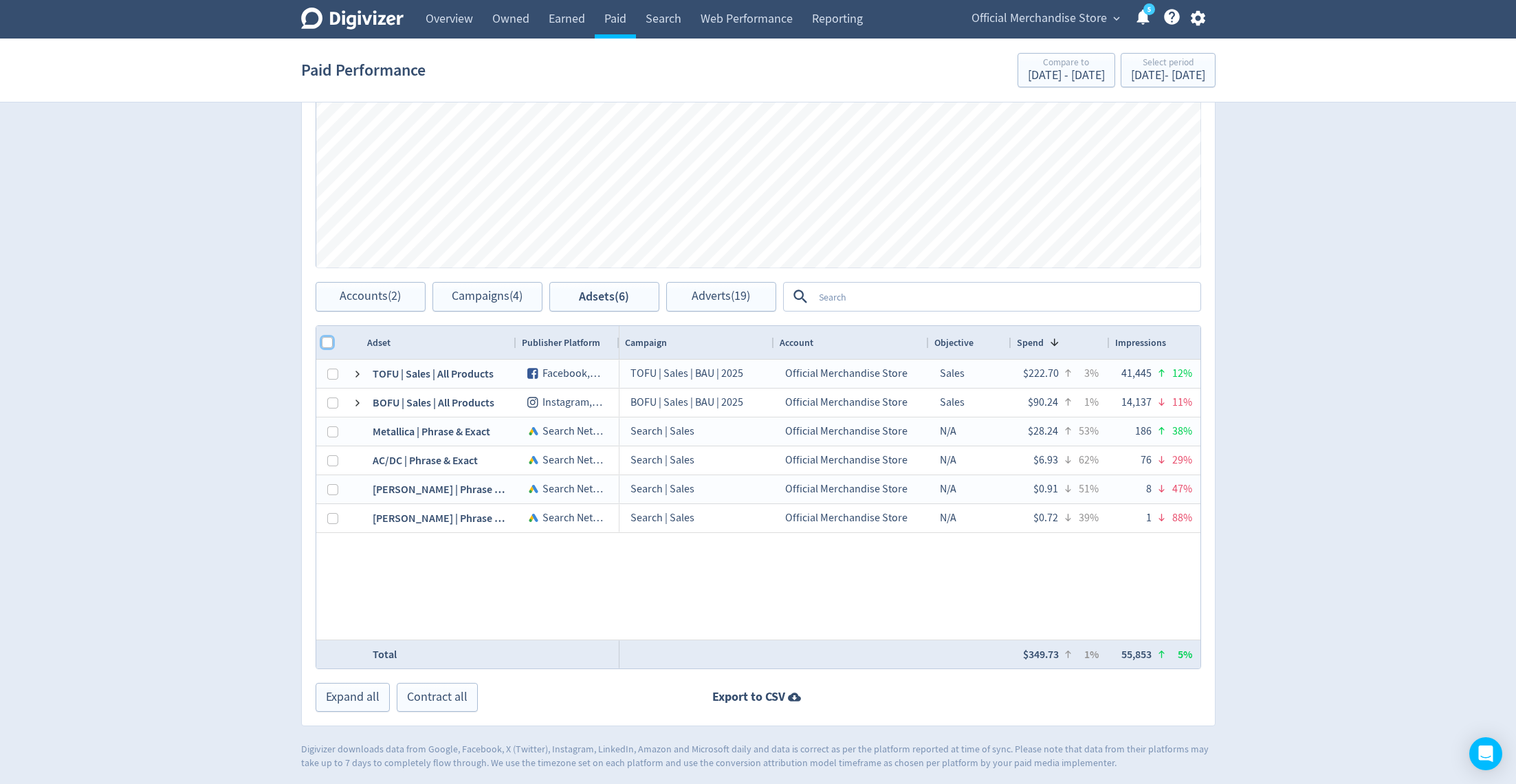
checkbox input "true"
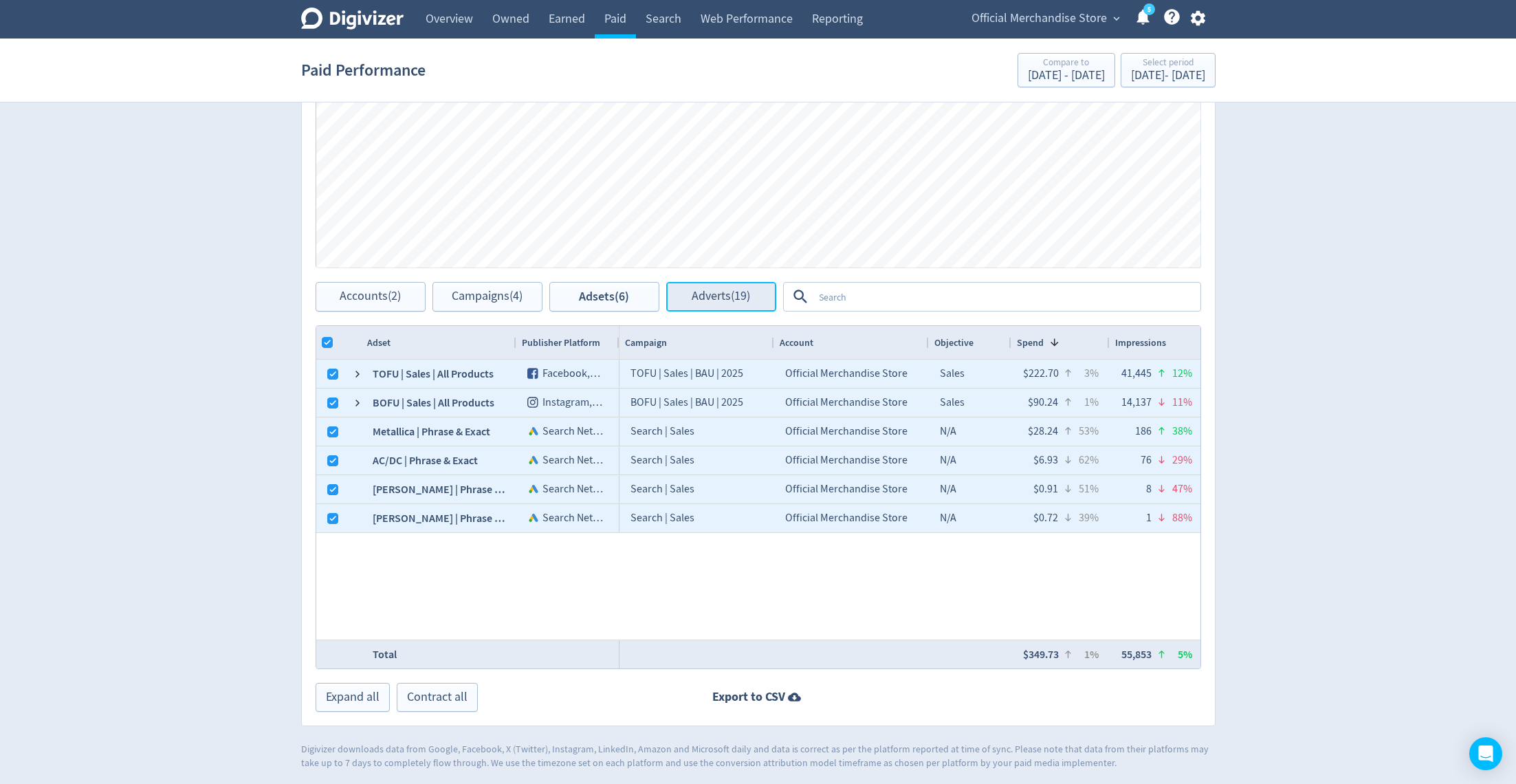
click at [705, 292] on span "Adverts (19)" at bounding box center [721, 296] width 58 height 13
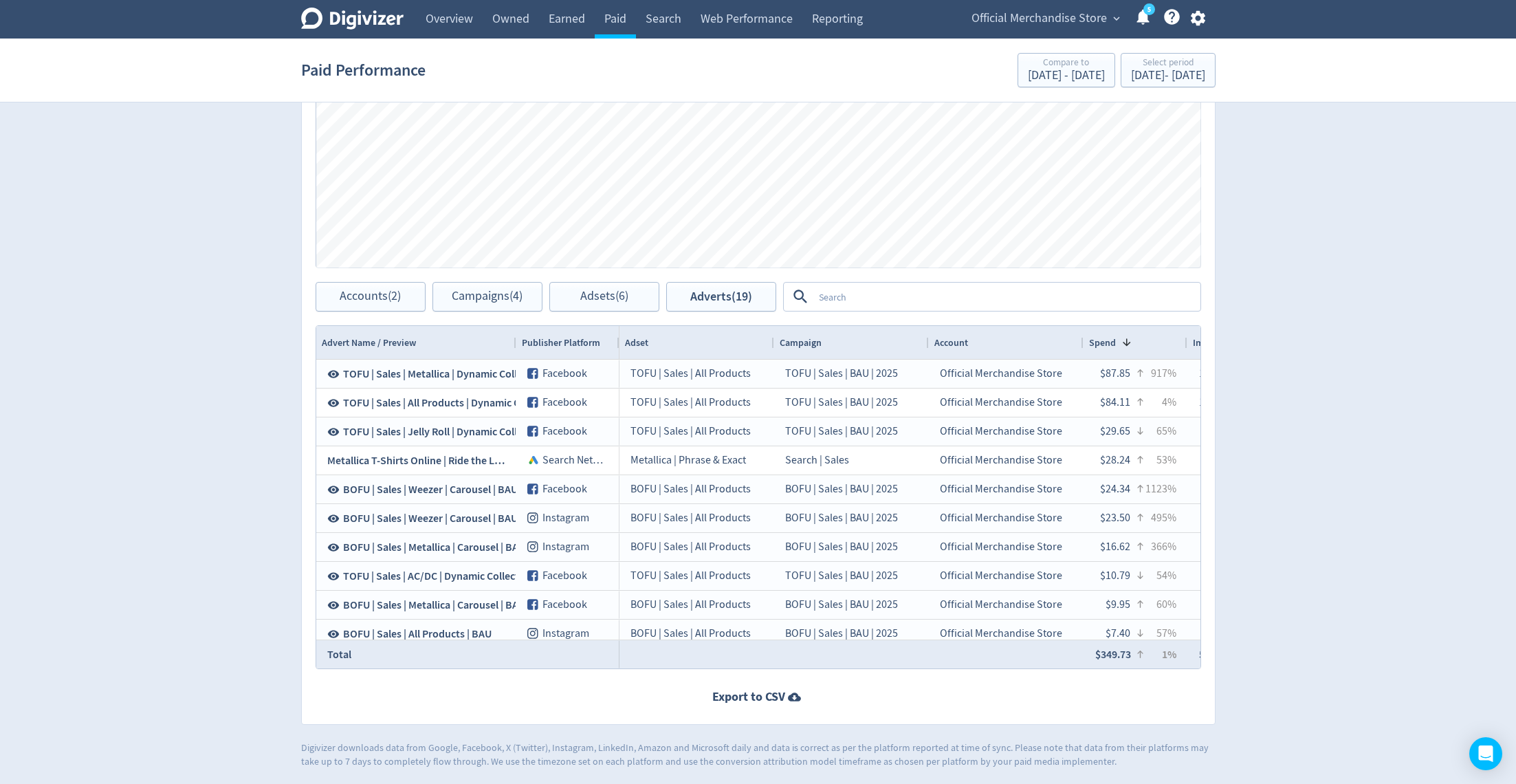
click at [877, 302] on textarea at bounding box center [1006, 296] width 386 height 25
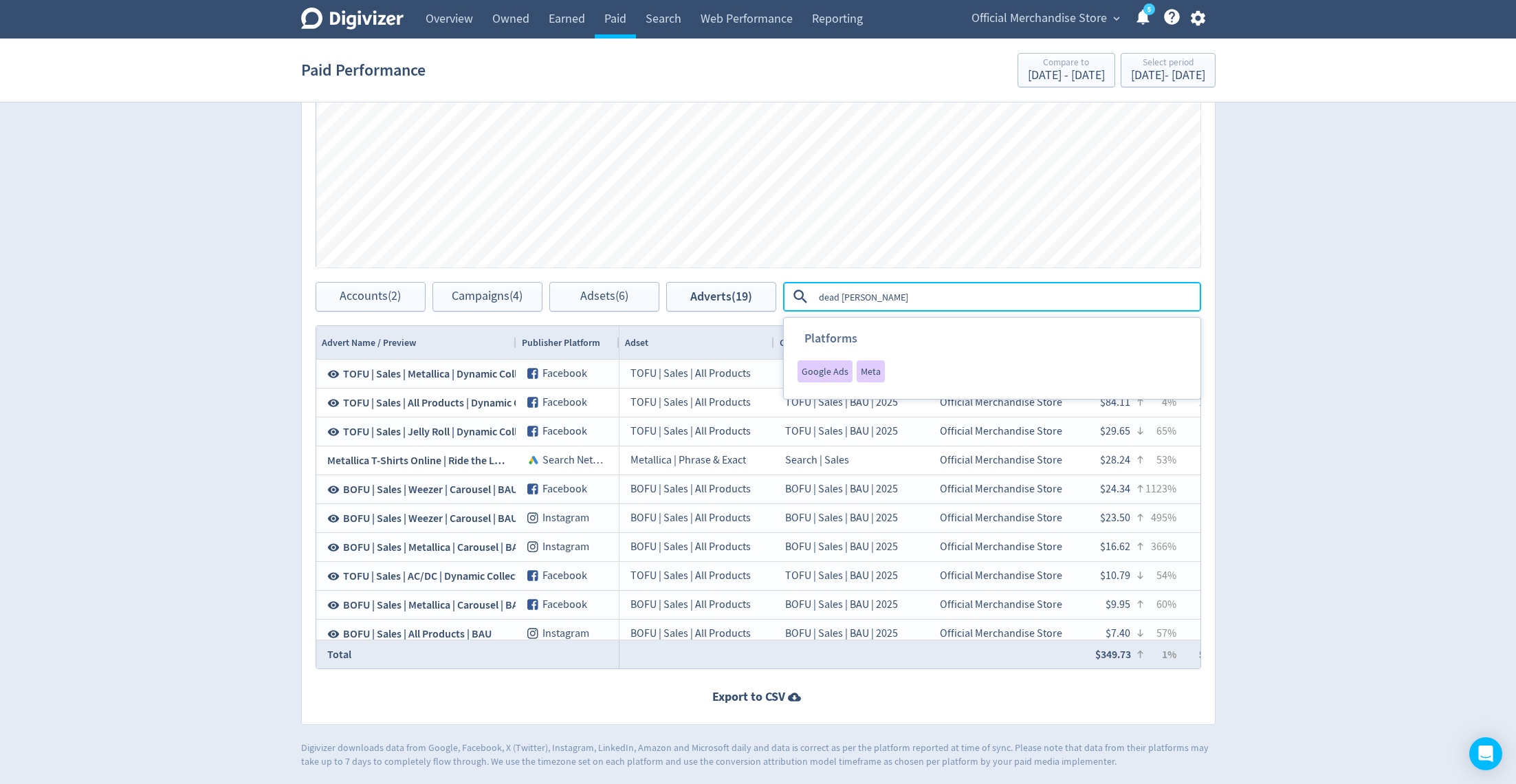
type textarea "dead kennedys"
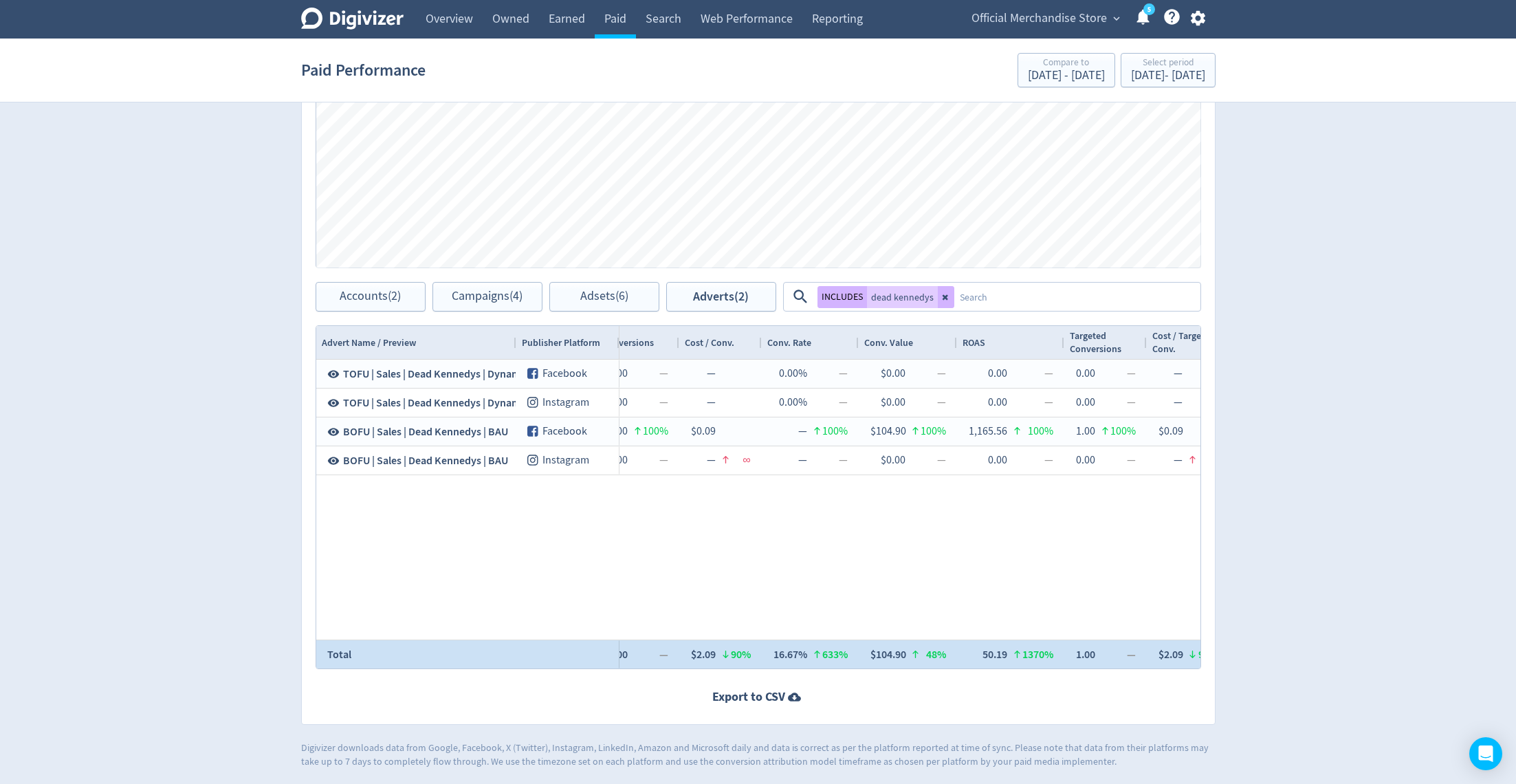
drag, startPoint x: 1013, startPoint y: 657, endPoint x: 989, endPoint y: 657, distance: 24.0
click at [989, 657] on div "50.19 1370%" at bounding box center [1011, 655] width 86 height 27
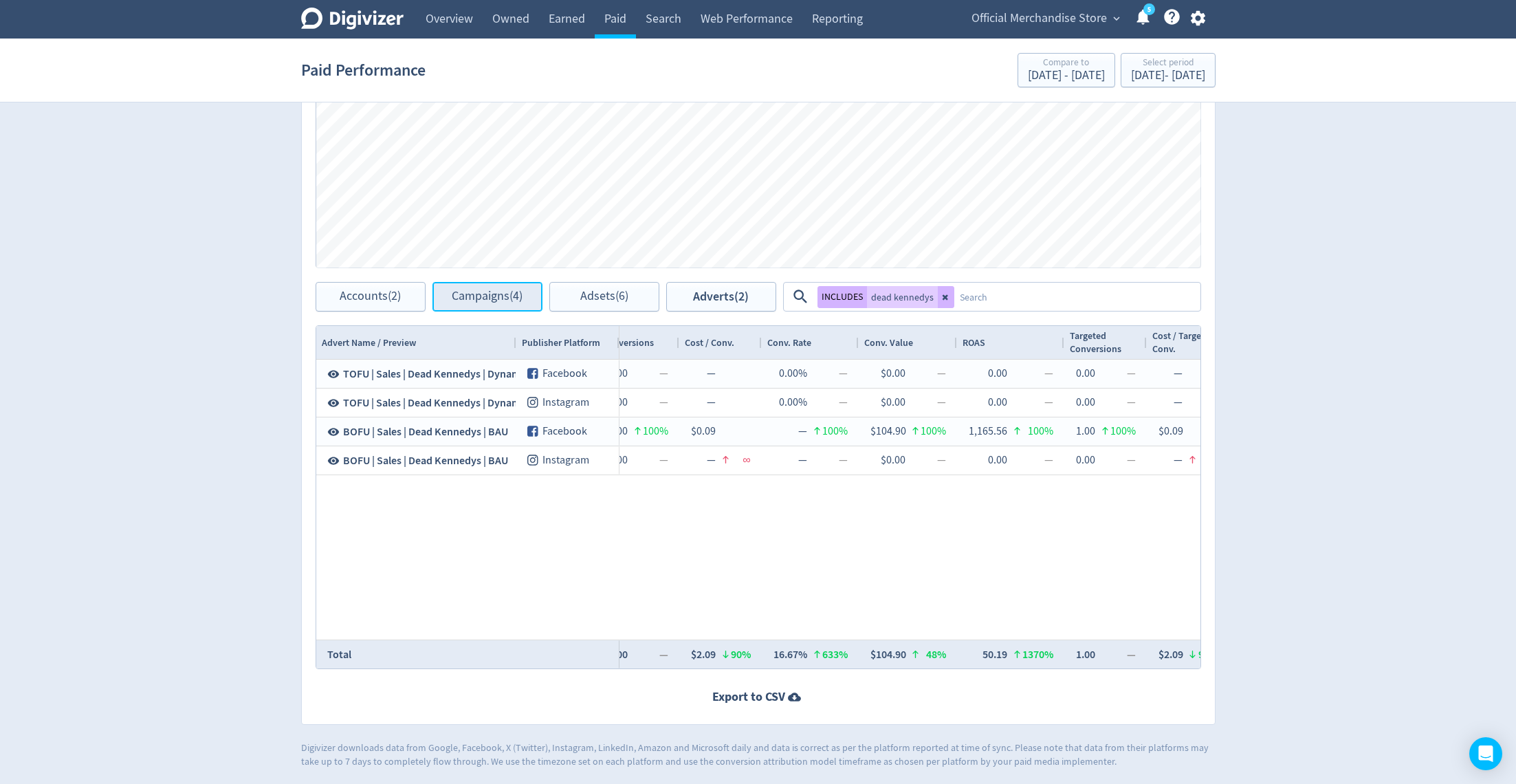
click at [479, 301] on span "Campaigns (4)" at bounding box center [487, 296] width 71 height 13
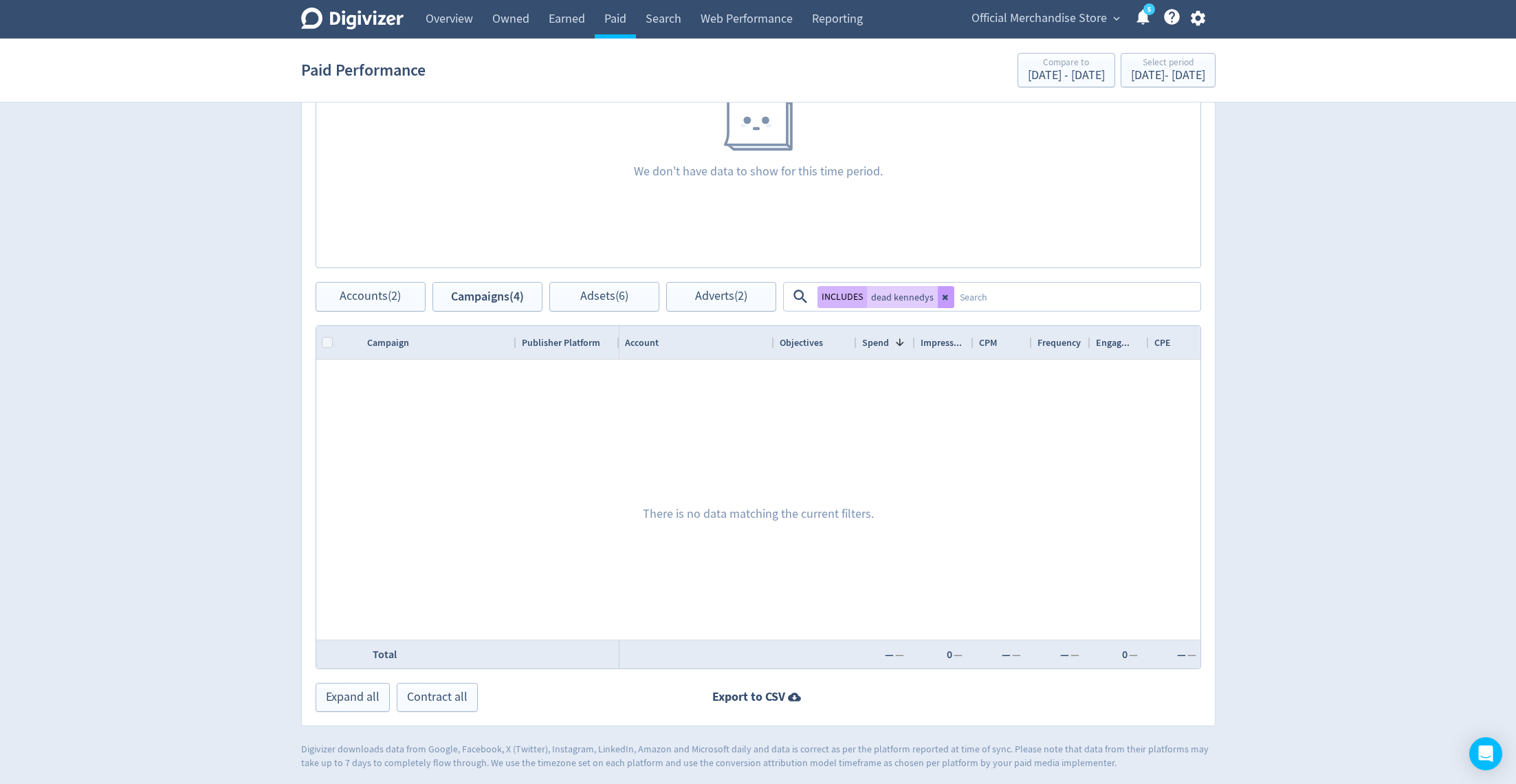
click at [945, 297] on icon at bounding box center [945, 297] width 6 height 6
checkbox input "true"
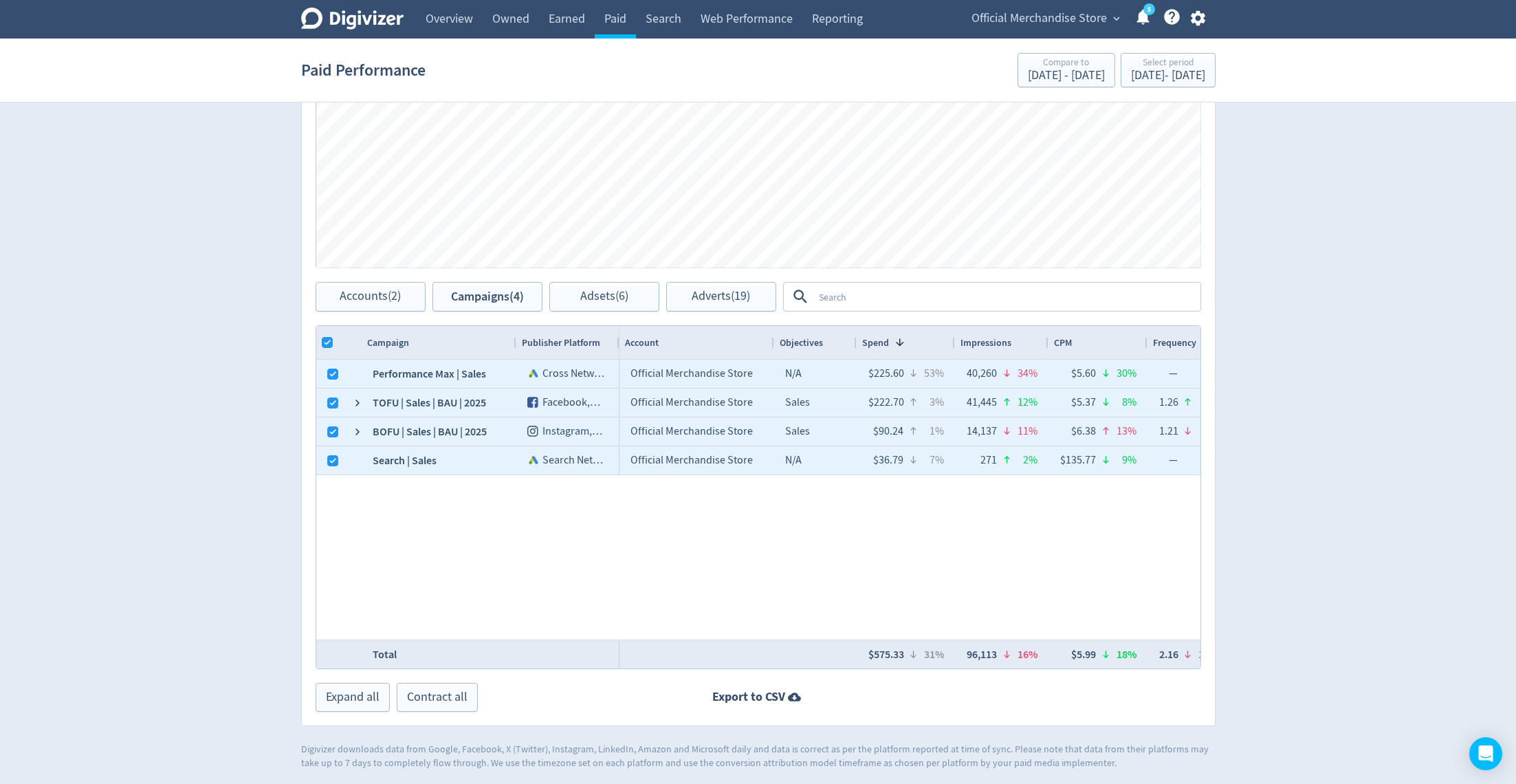
click at [681, 581] on div "Official Merchandise Store N/A $225.60 53% 40,260 34% $5.60 30% — 137 6% $1.65 …" at bounding box center [911, 499] width 581 height 280
click at [330, 344] on input "Column with Header Selection" at bounding box center [327, 342] width 11 height 11
checkbox input "false"
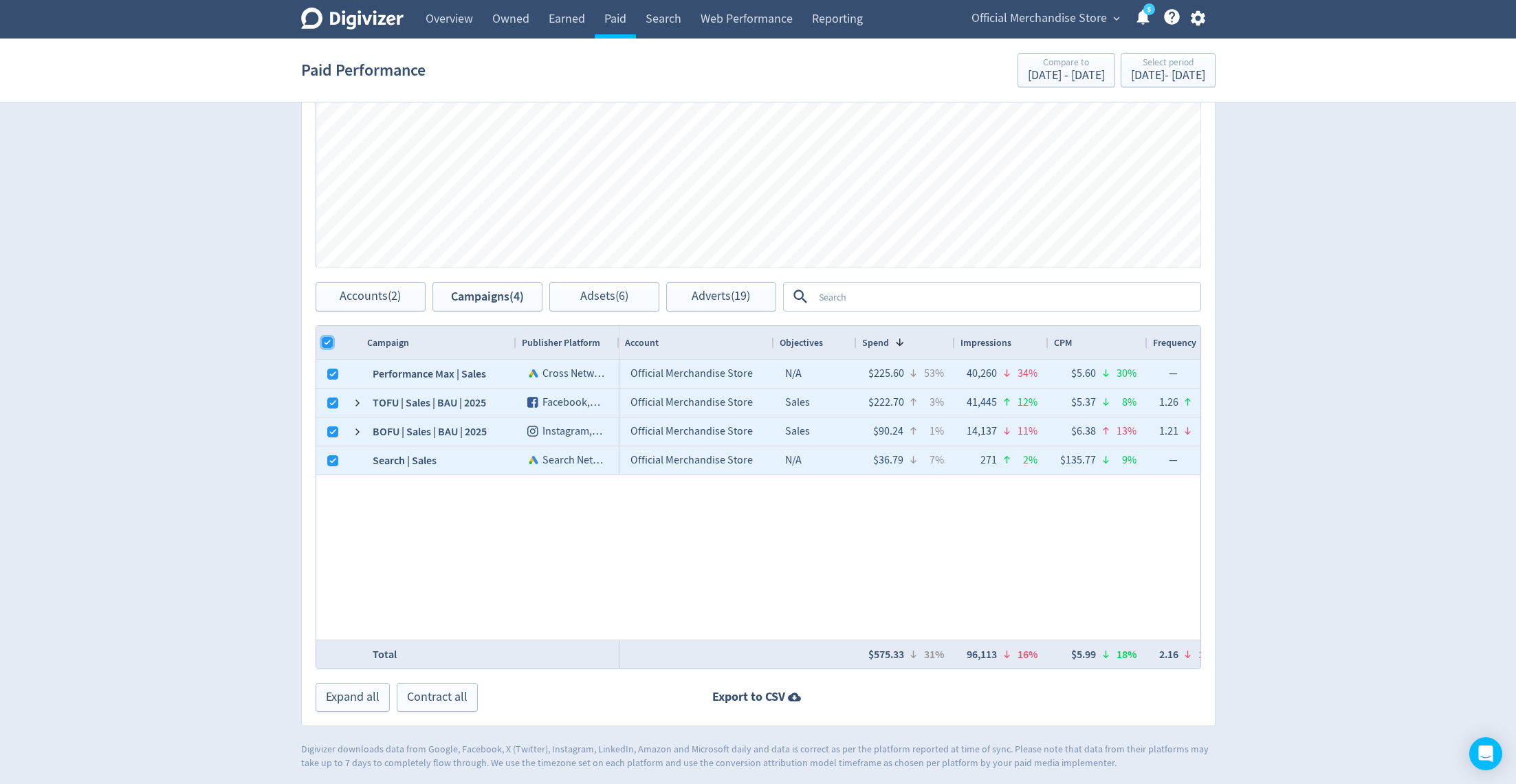
checkbox input "false"
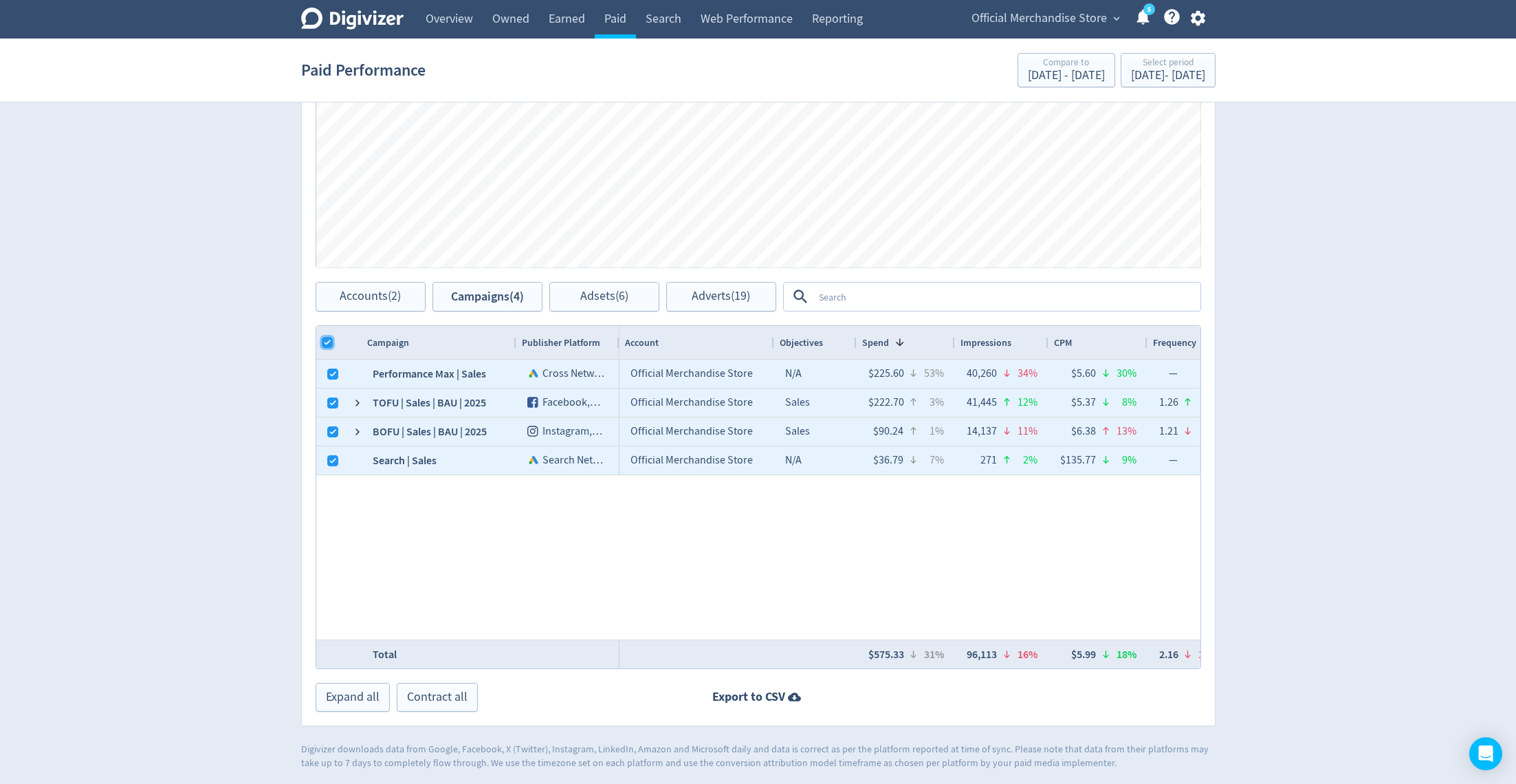
checkbox input "false"
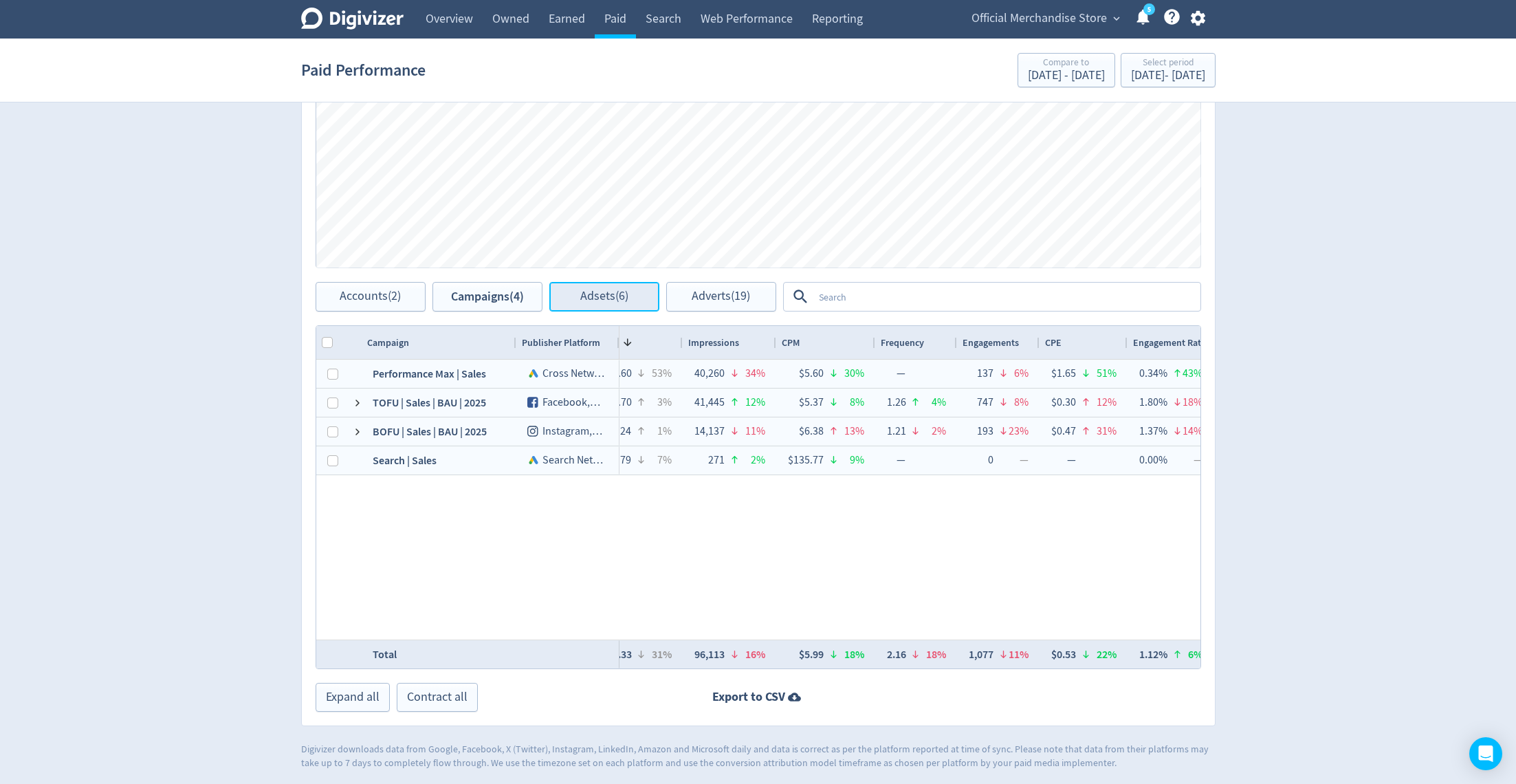
click at [620, 290] on span "Adsets (6)" at bounding box center [604, 296] width 49 height 13
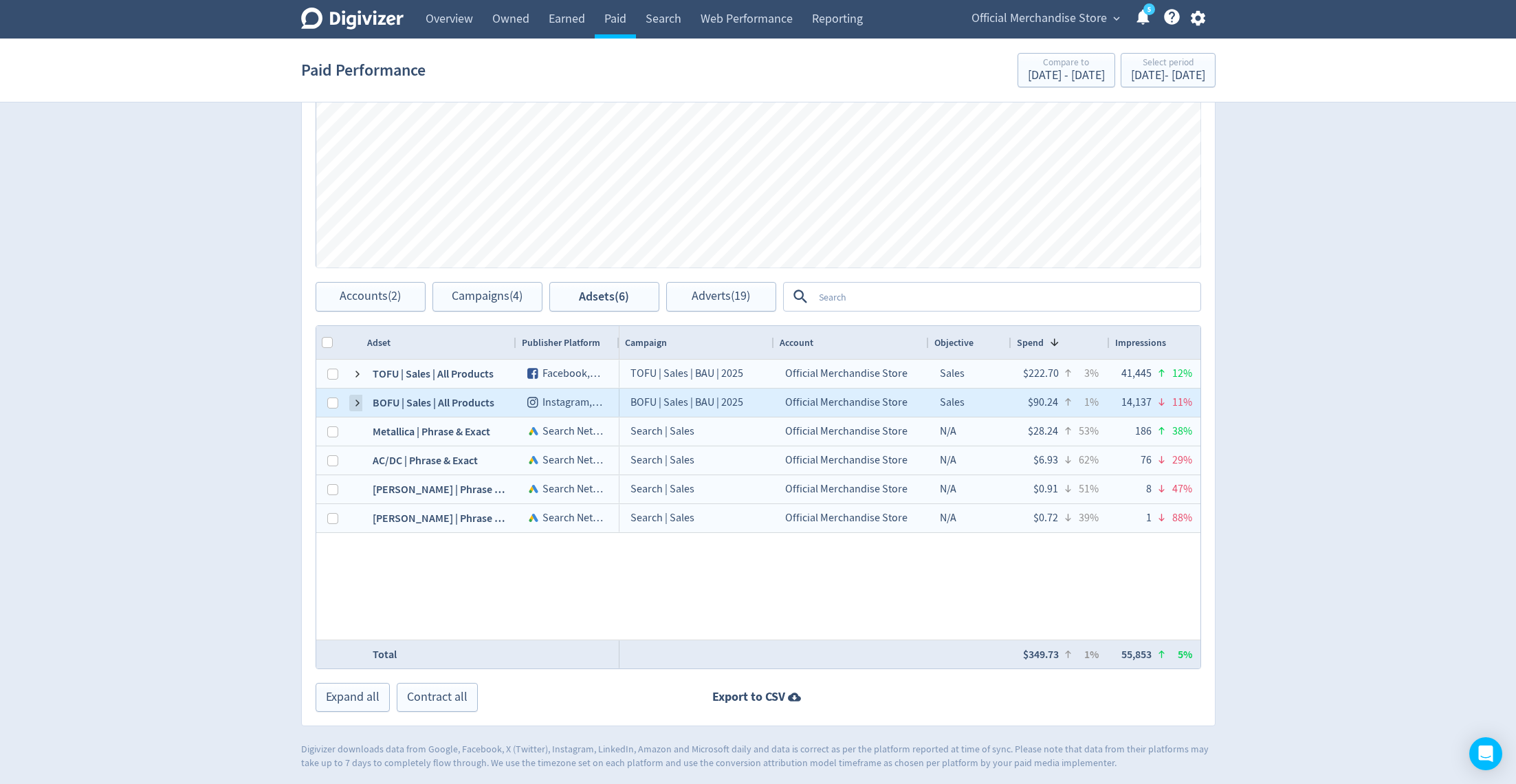
click at [354, 399] on span at bounding box center [357, 402] width 11 height 11
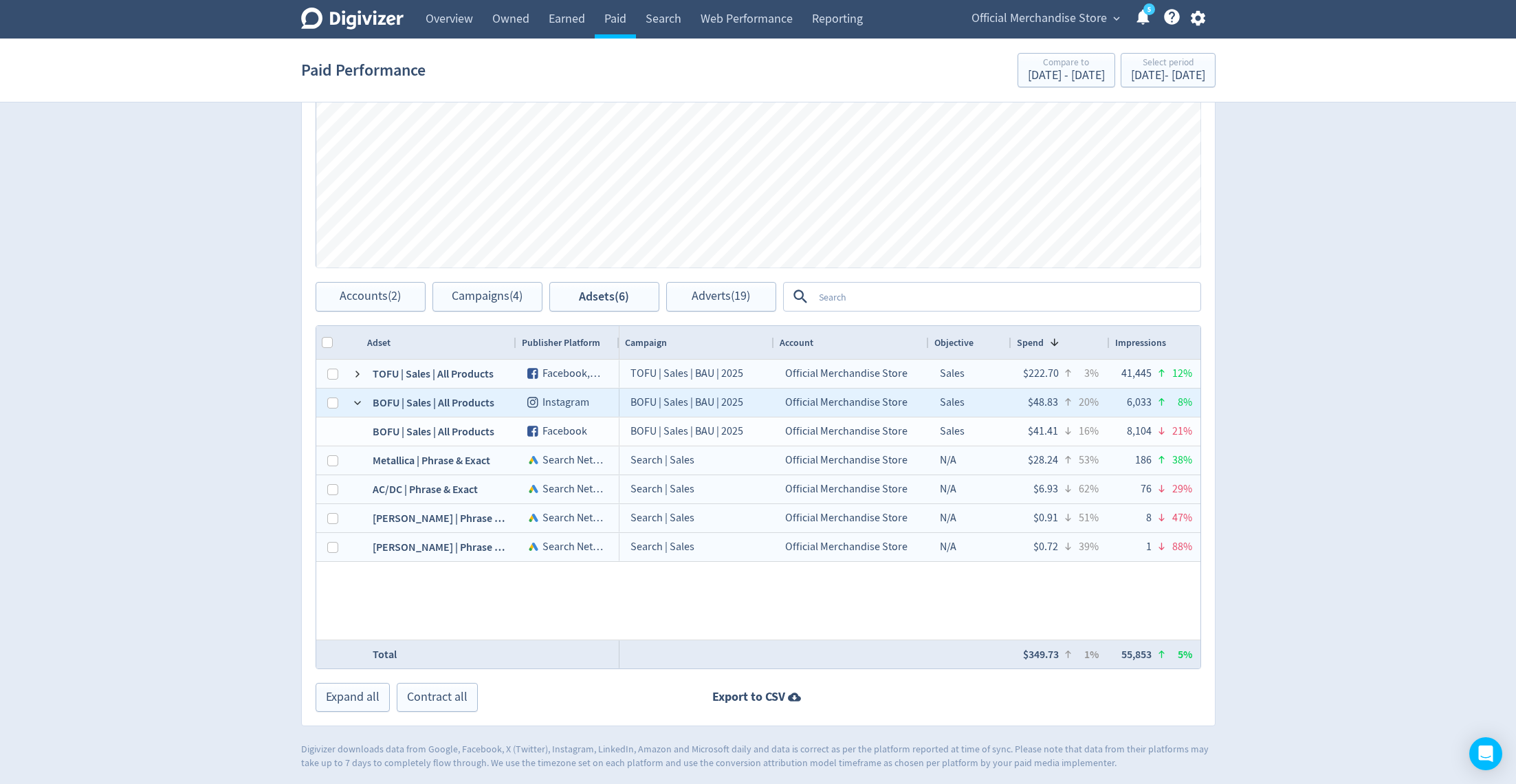
click at [354, 399] on span at bounding box center [357, 402] width 11 height 11
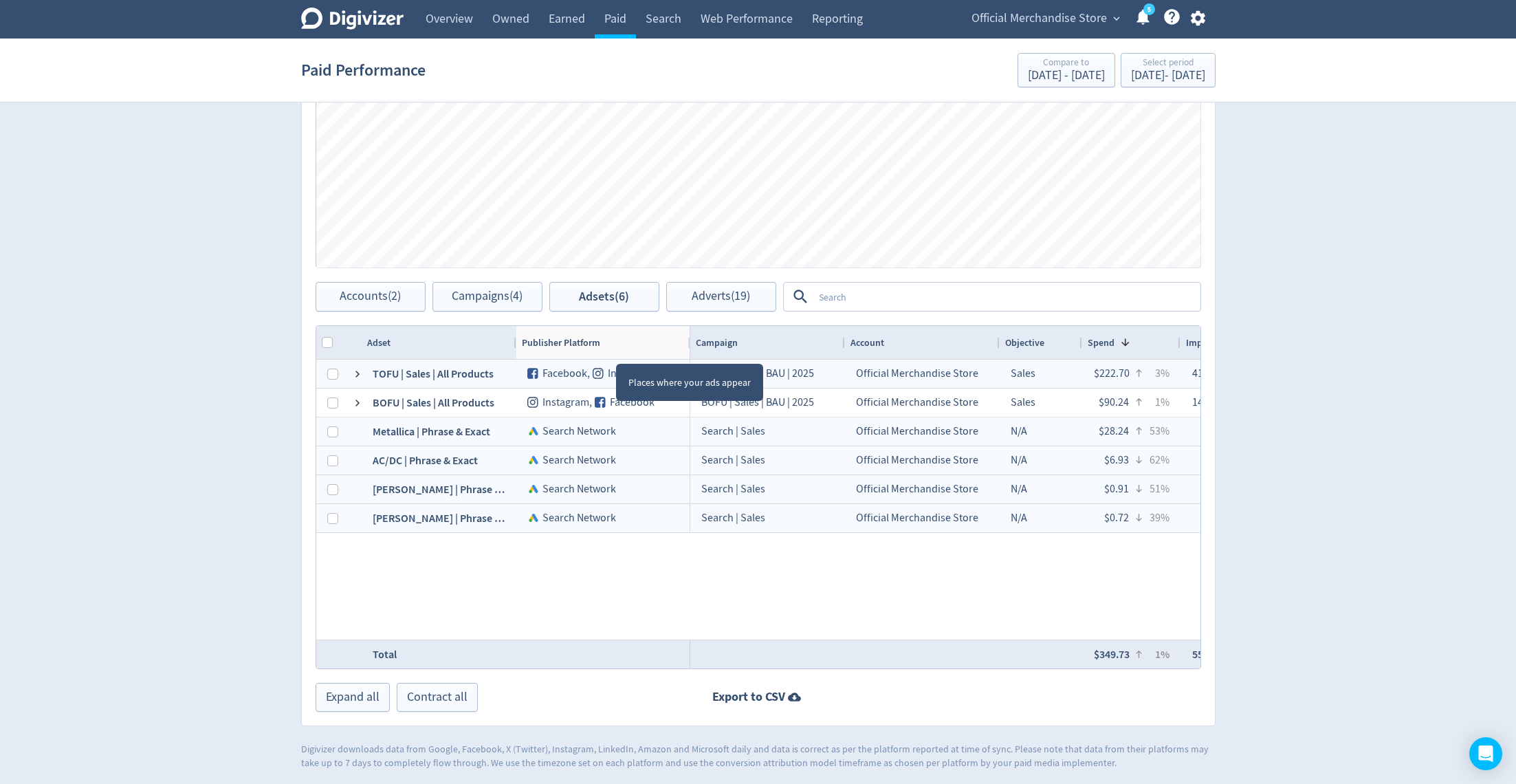
drag, startPoint x: 615, startPoint y: 350, endPoint x: 610, endPoint y: 358, distance: 9.4
click at [610, 358] on div "Adset Publisher Platform" at bounding box center [759, 496] width 884 height 342
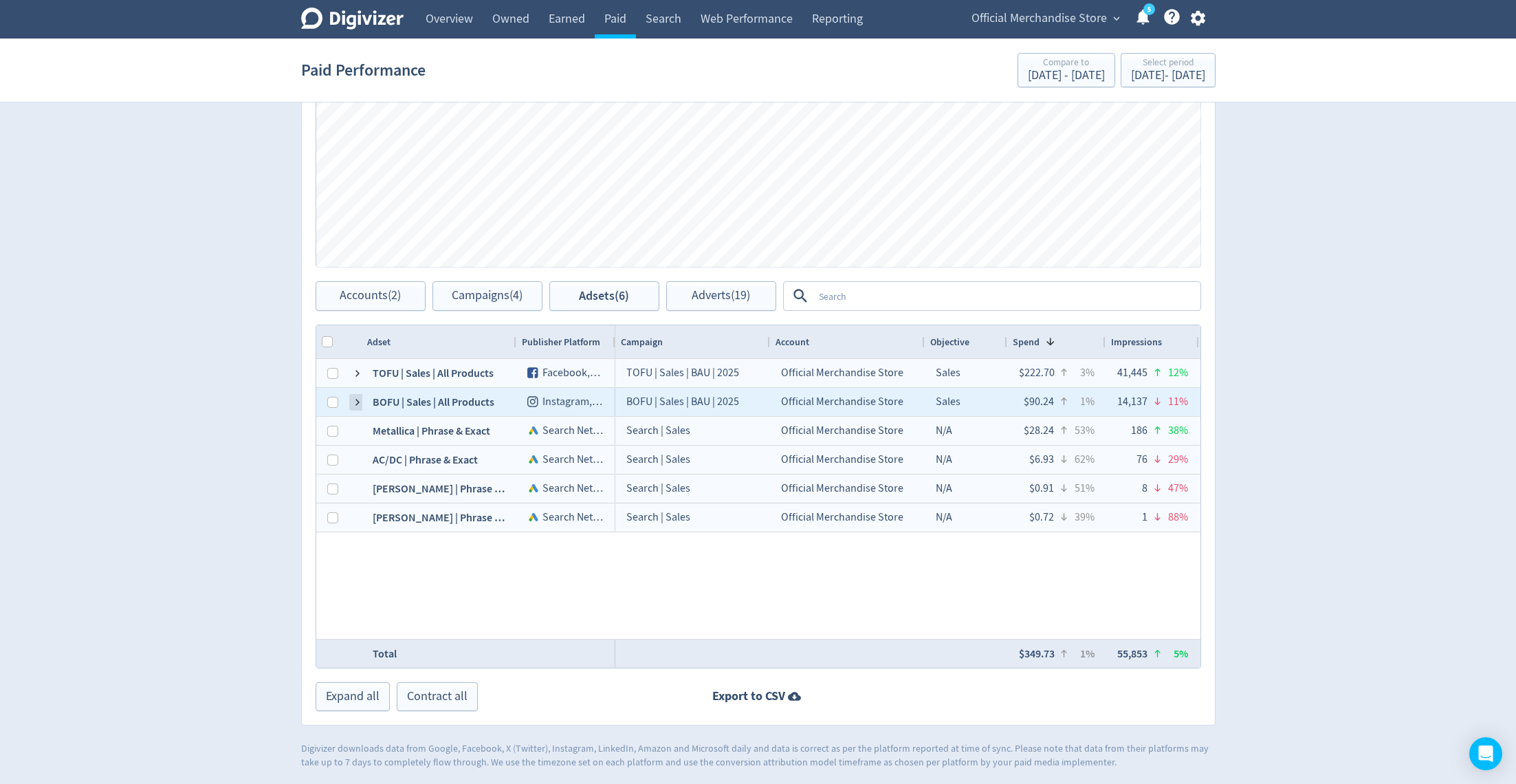
click at [356, 396] on span at bounding box center [357, 401] width 11 height 11
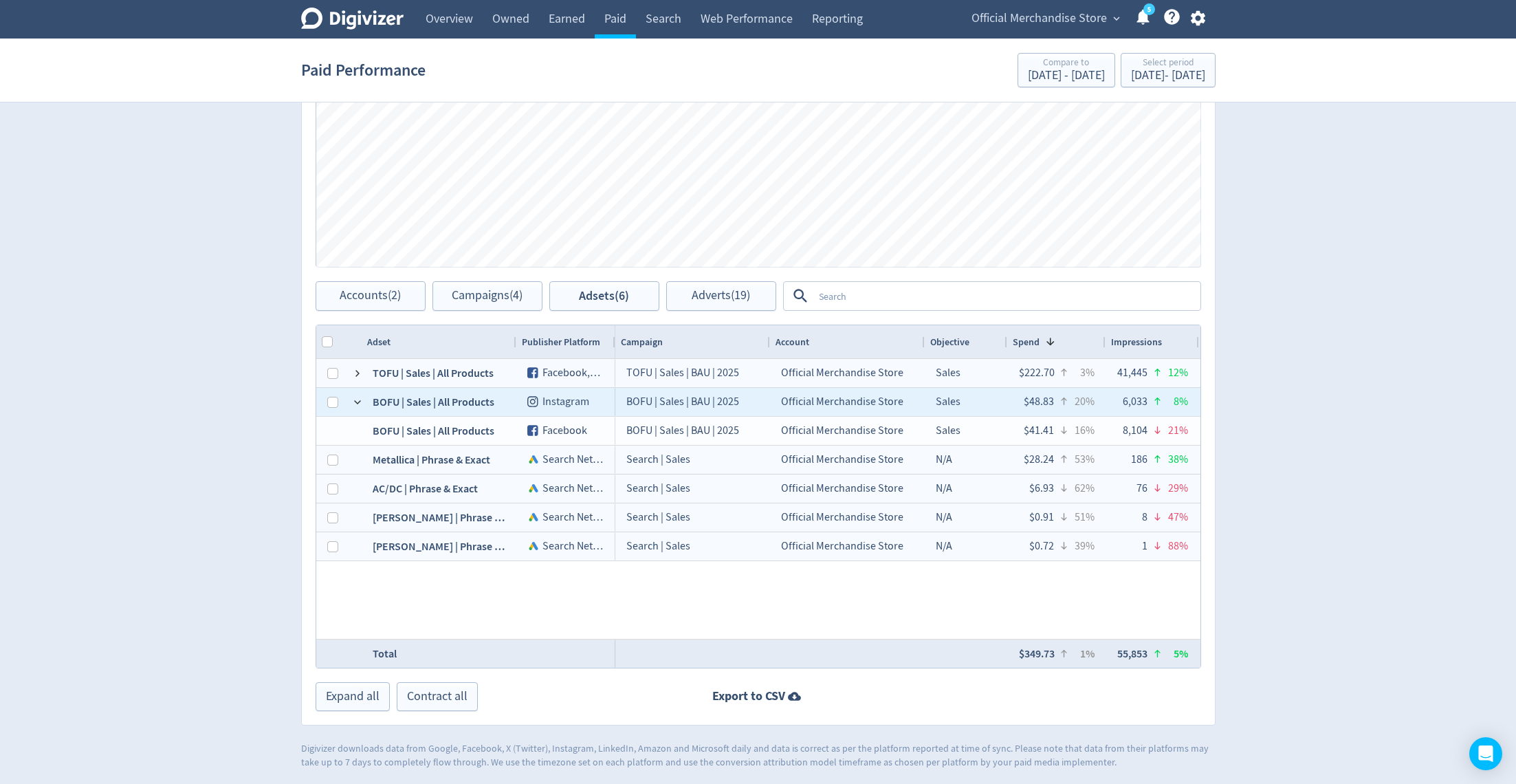
click at [356, 396] on span at bounding box center [357, 401] width 11 height 11
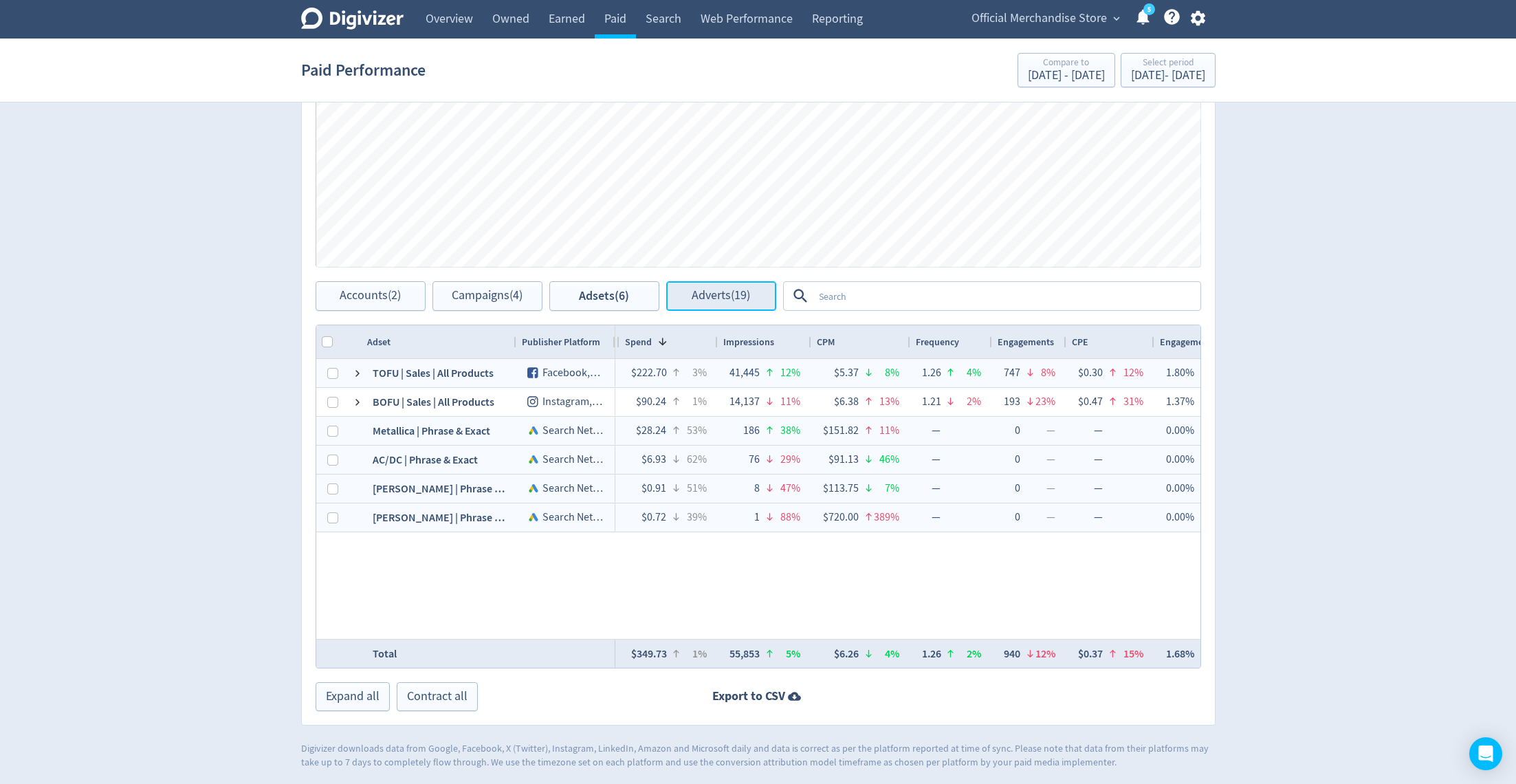
click at [733, 290] on span "Adverts (19)" at bounding box center [721, 295] width 58 height 13
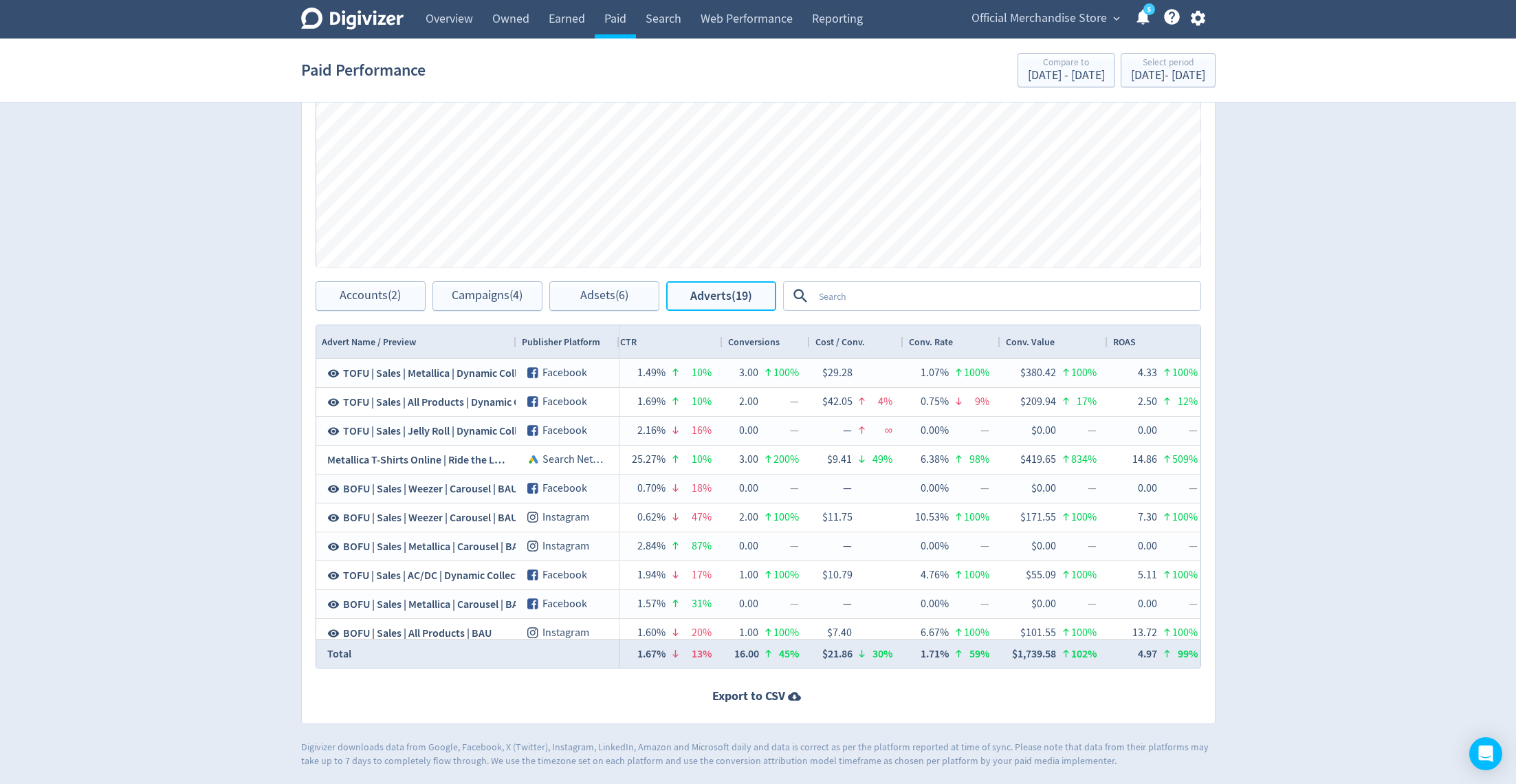
scroll to position [474, 0]
click at [885, 301] on textarea at bounding box center [1006, 296] width 386 height 25
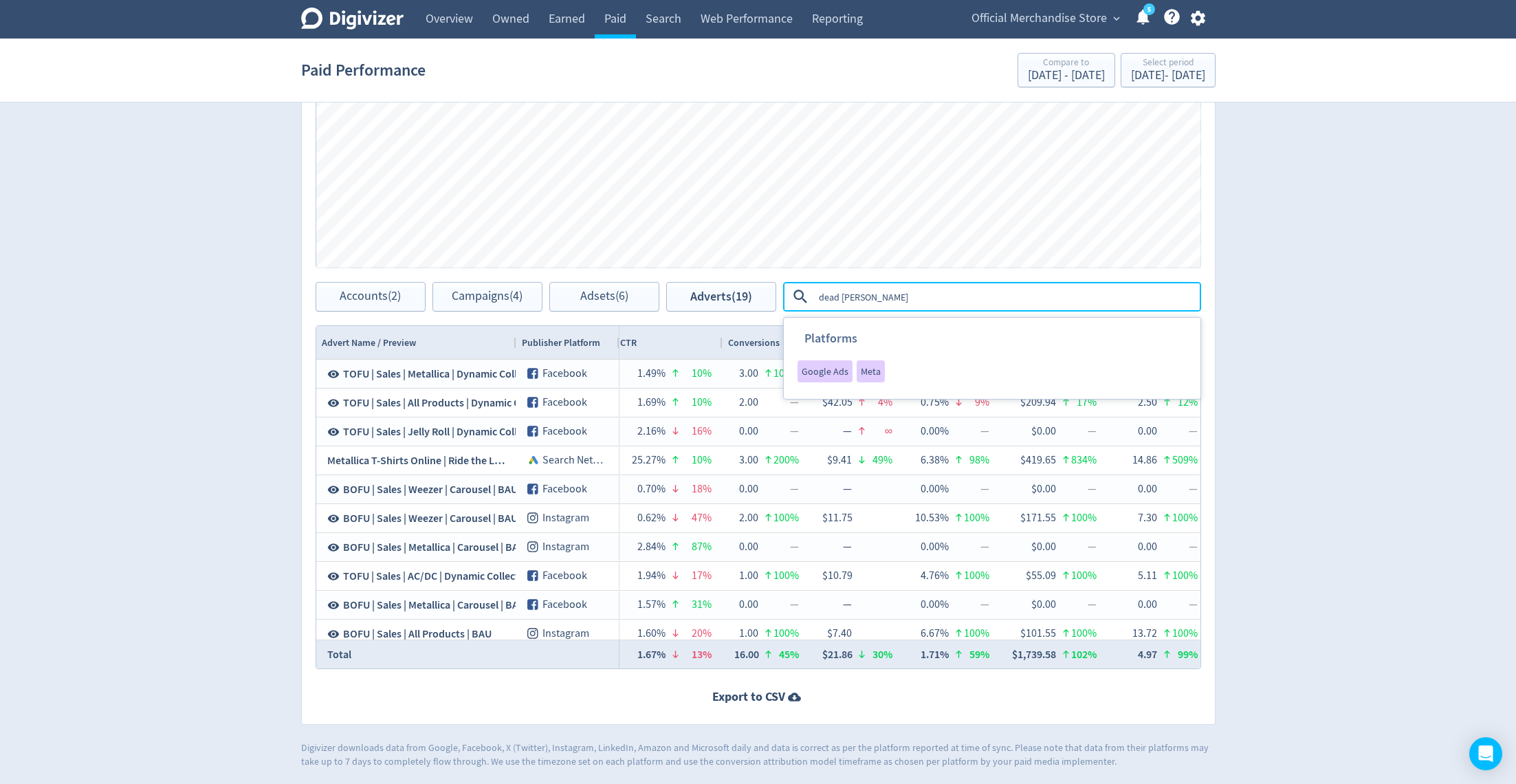
type textarea "dead kennedys"
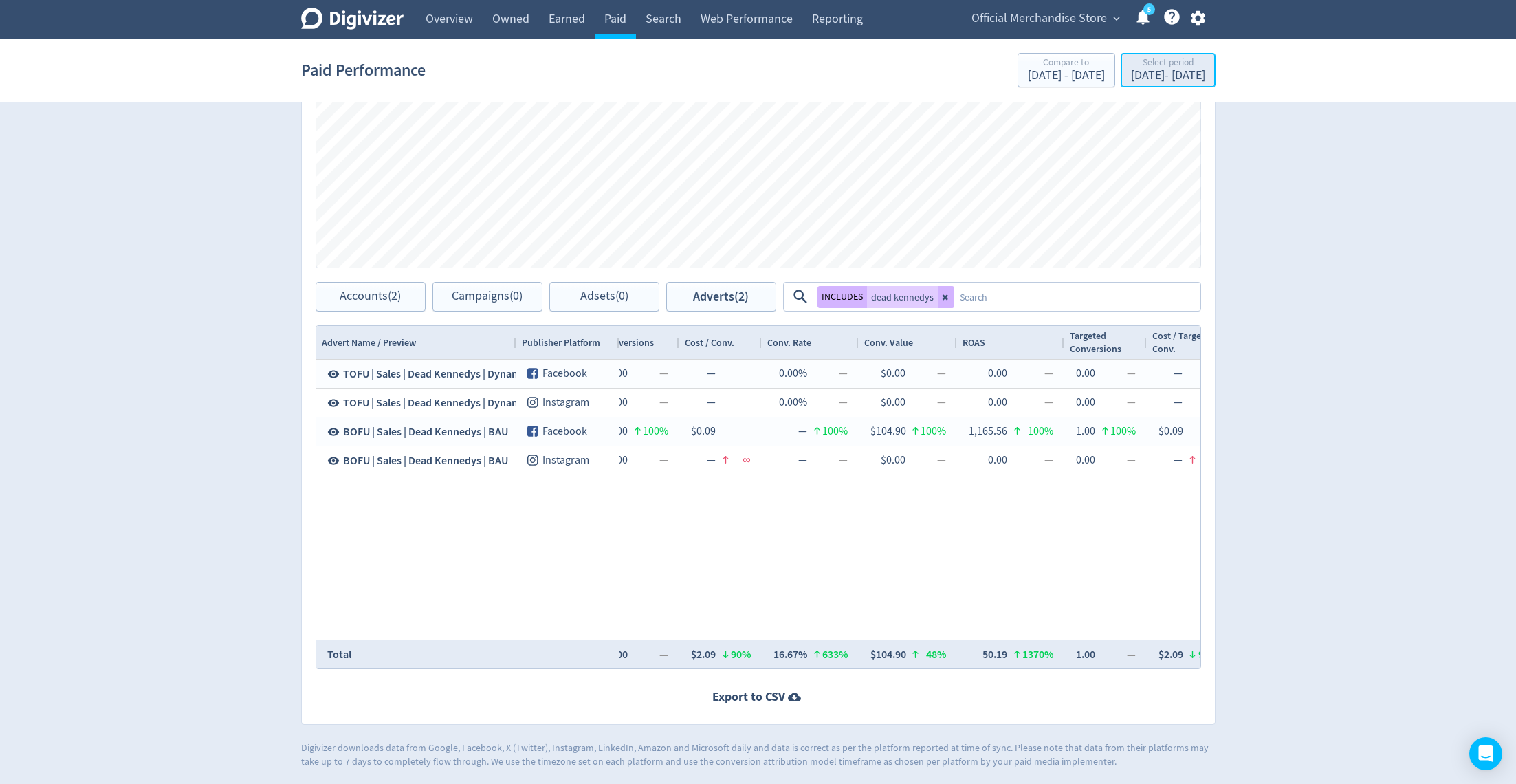
click at [1132, 76] on div "[DATE] - [DATE]" at bounding box center [1168, 75] width 74 height 13
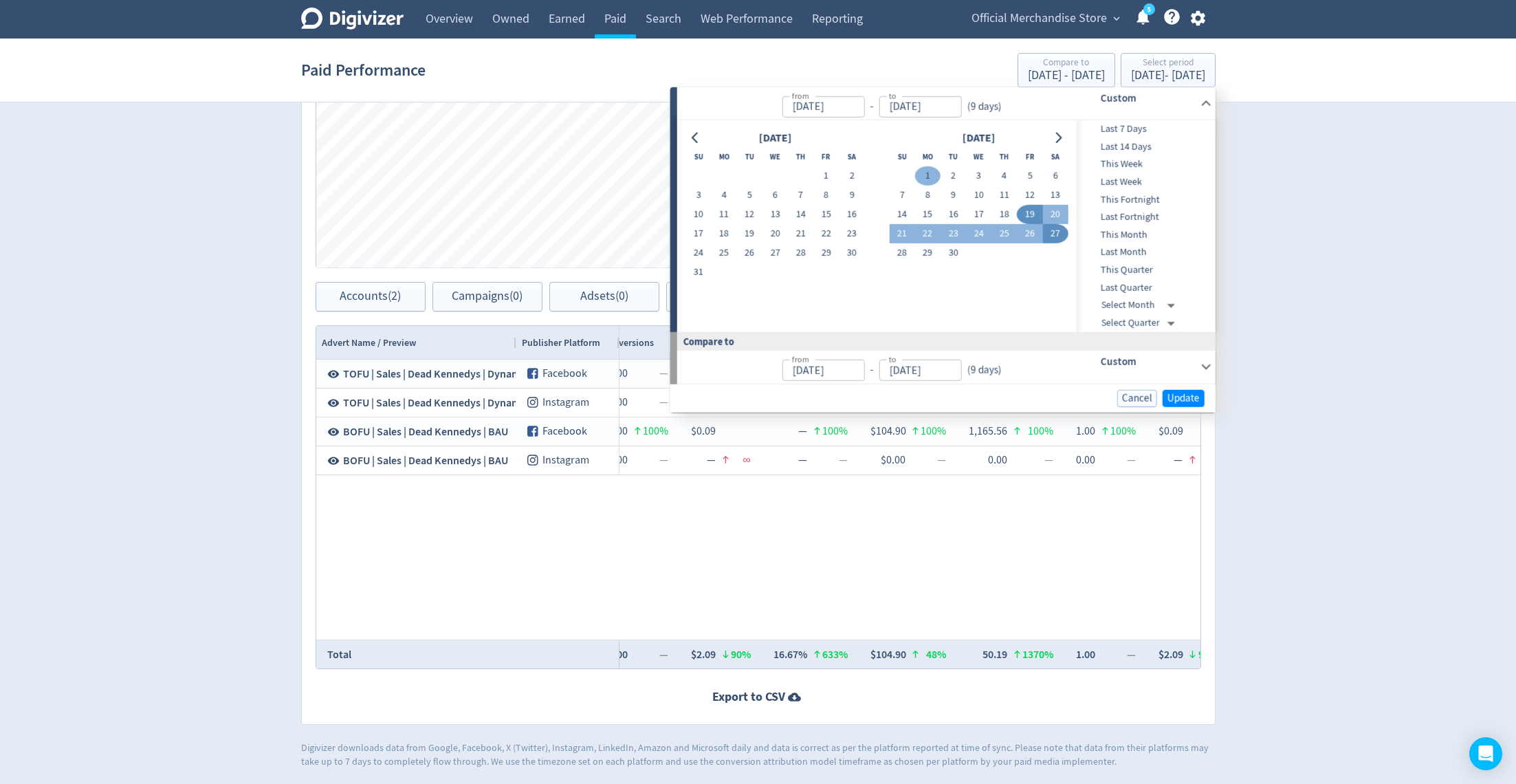
click at [928, 174] on button "1" at bounding box center [928, 176] width 25 height 19
type input "[DATE]"
click at [1011, 213] on button "18" at bounding box center [1004, 215] width 25 height 19
type input "[DATE]"
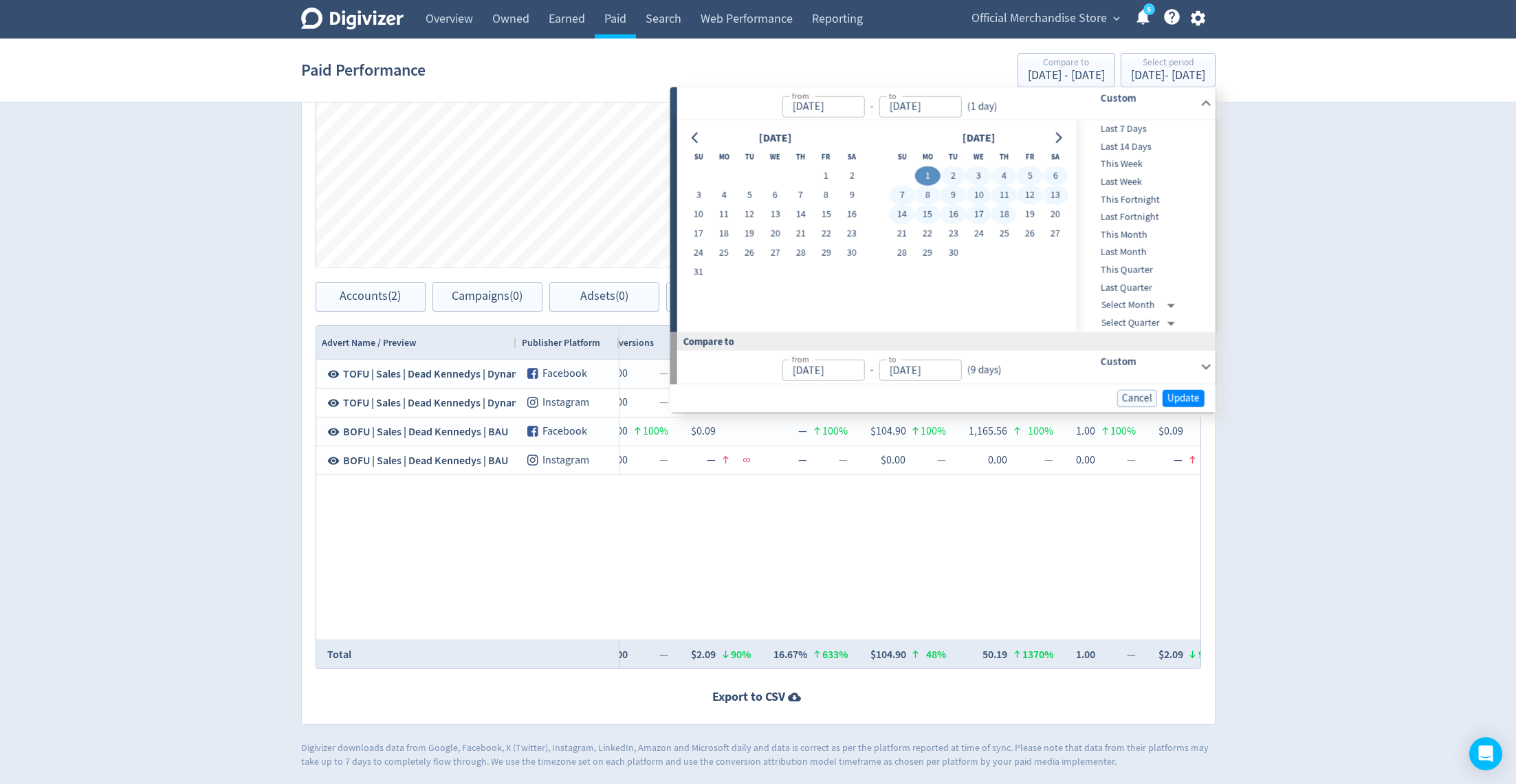
type input "[DATE]"
click at [1182, 393] on span "Update" at bounding box center [1184, 397] width 32 height 11
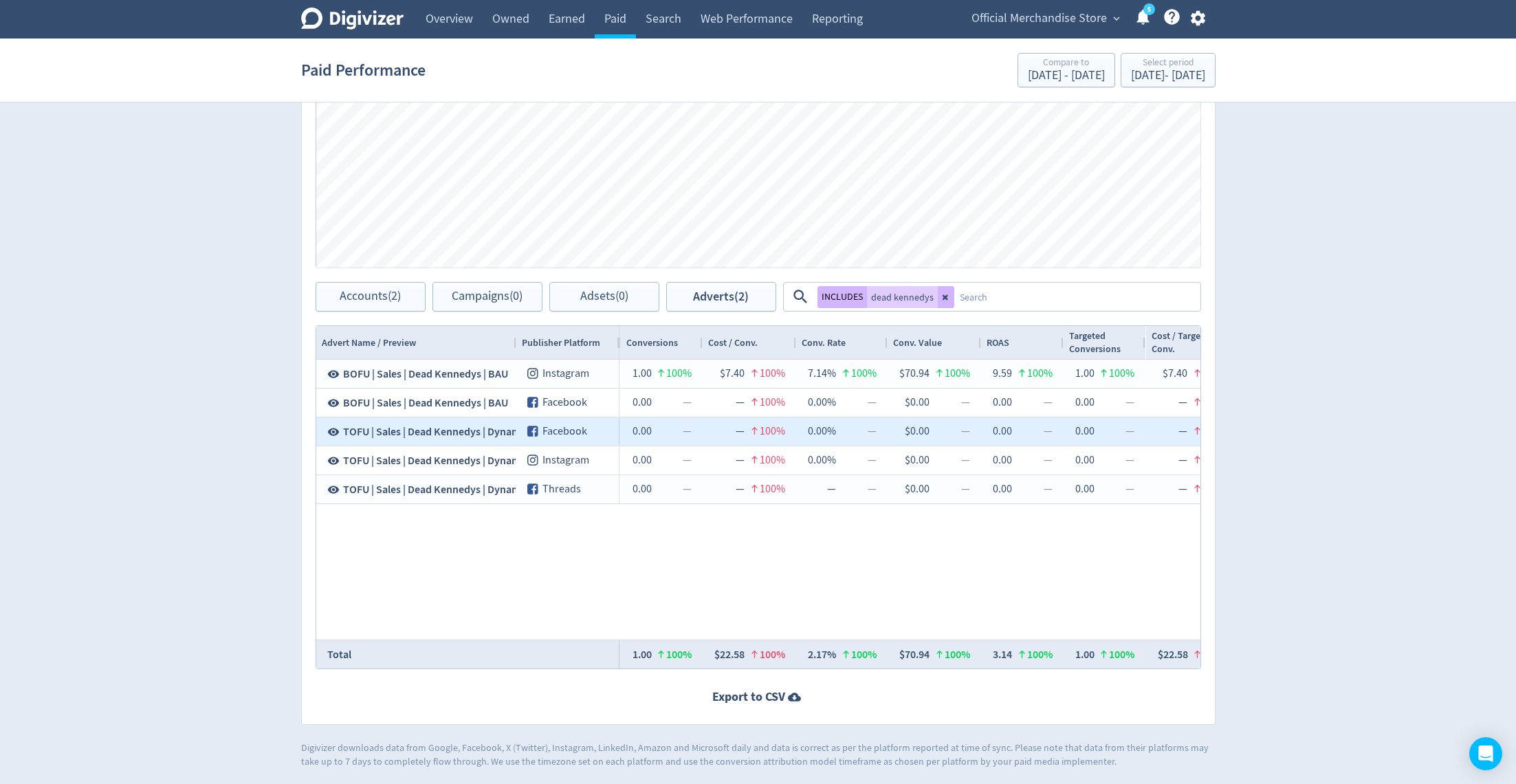
scroll to position [0, 1425]
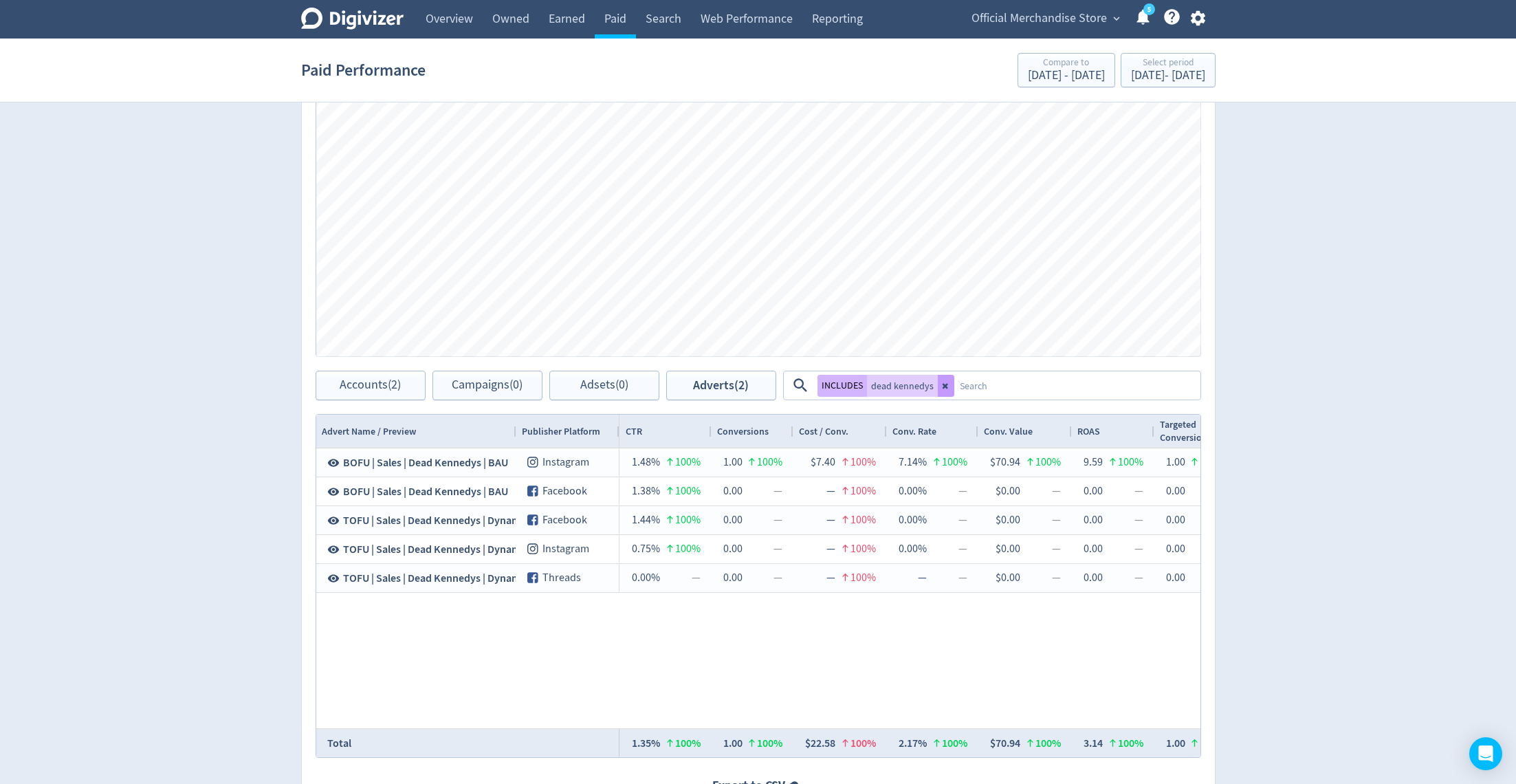
click at [942, 387] on icon at bounding box center [945, 386] width 6 height 6
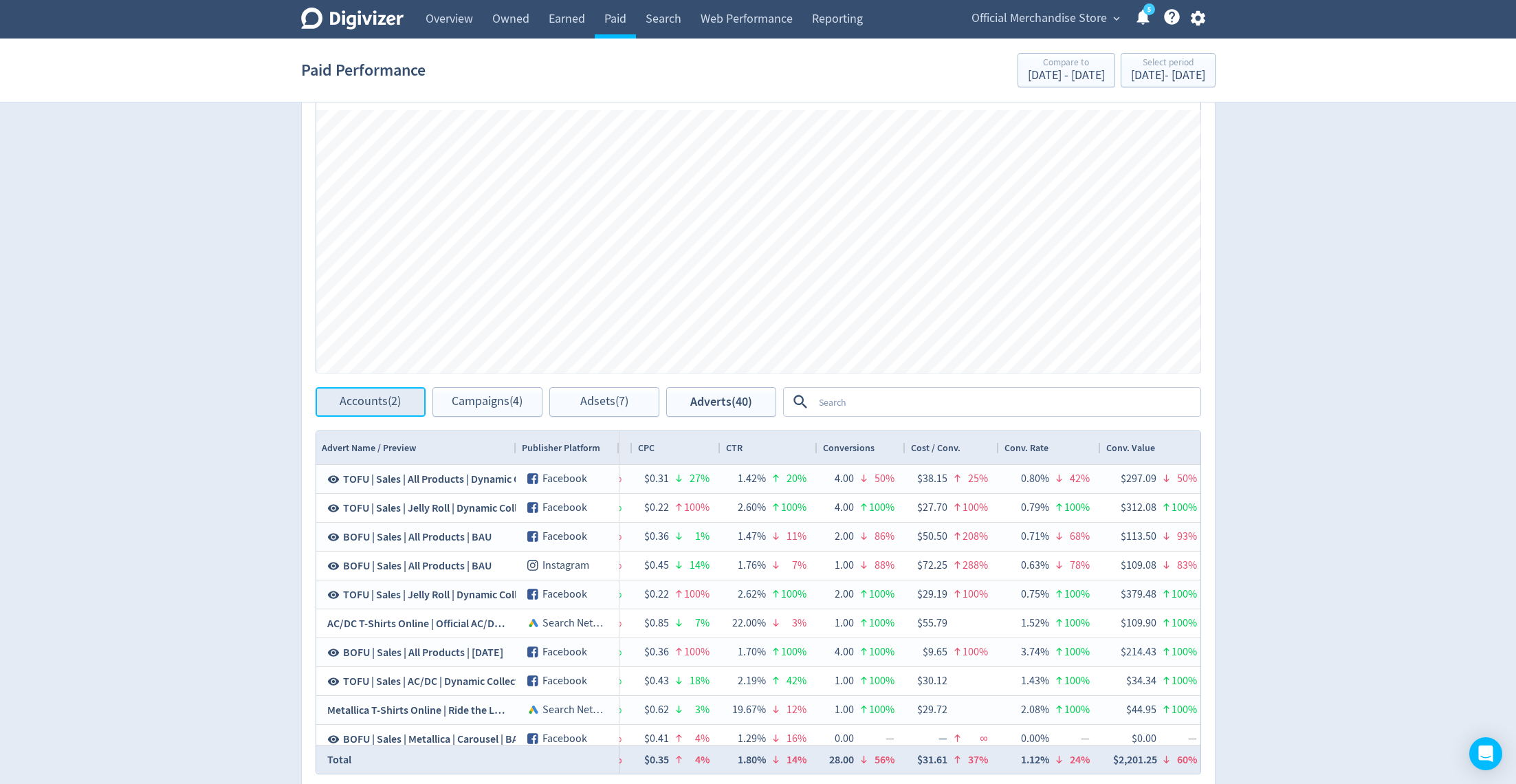
click at [365, 402] on span "Accounts (2)" at bounding box center [370, 401] width 61 height 13
